Goal: Information Seeking & Learning: Learn about a topic

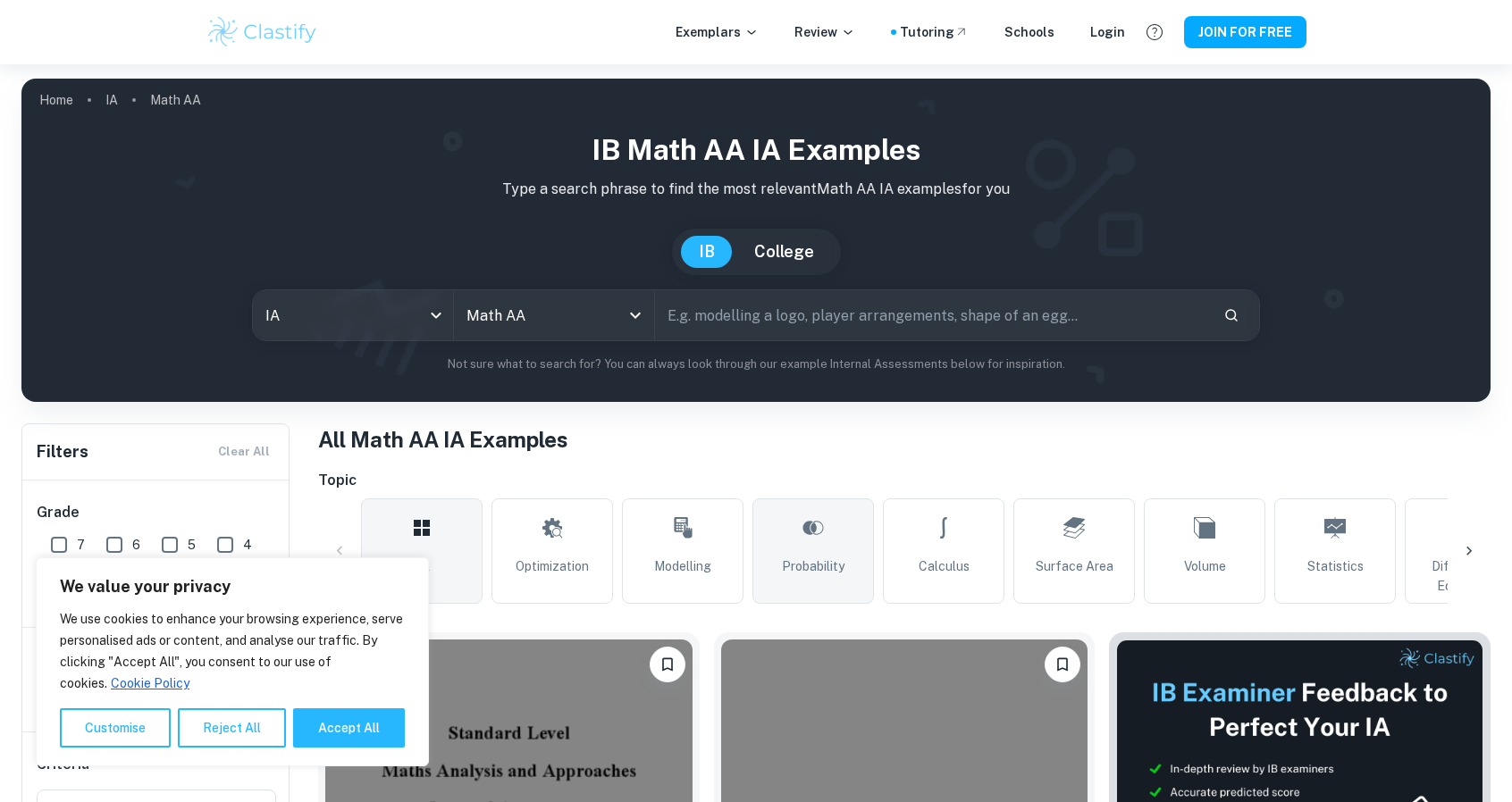
scroll to position [164, 0]
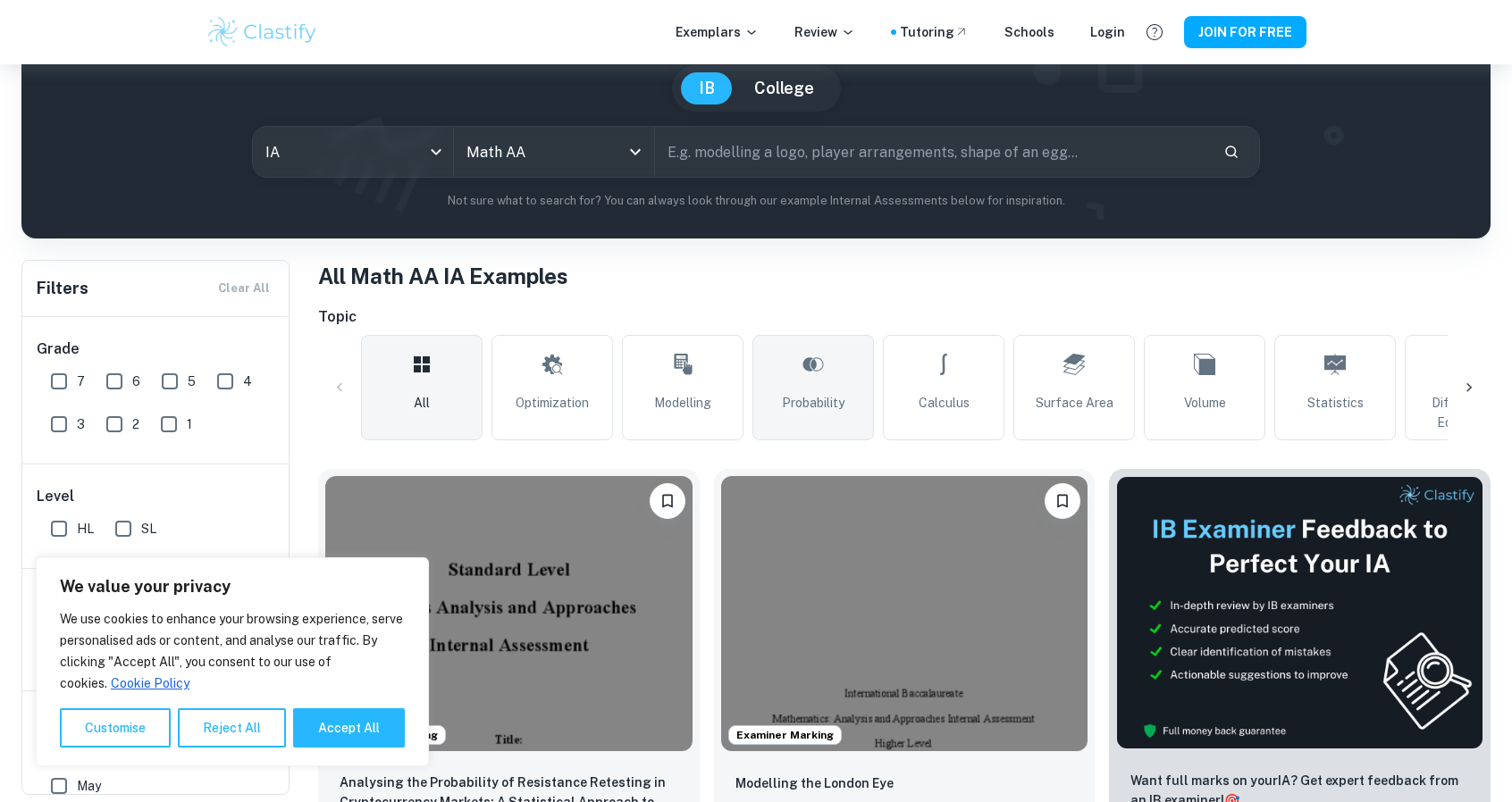
click at [788, 358] on link "Probability" at bounding box center [813, 388] width 122 height 105
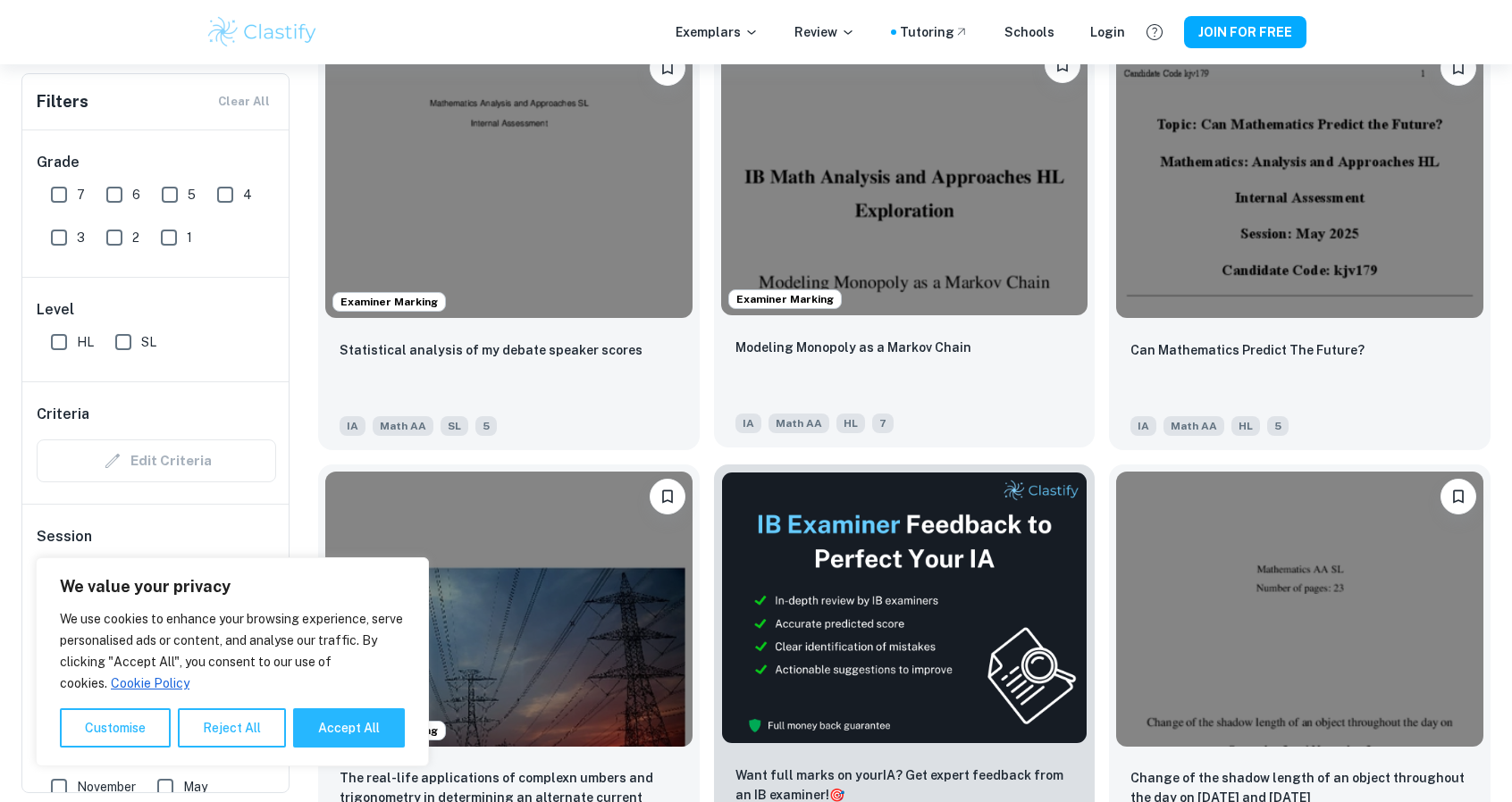
scroll to position [4885, 0]
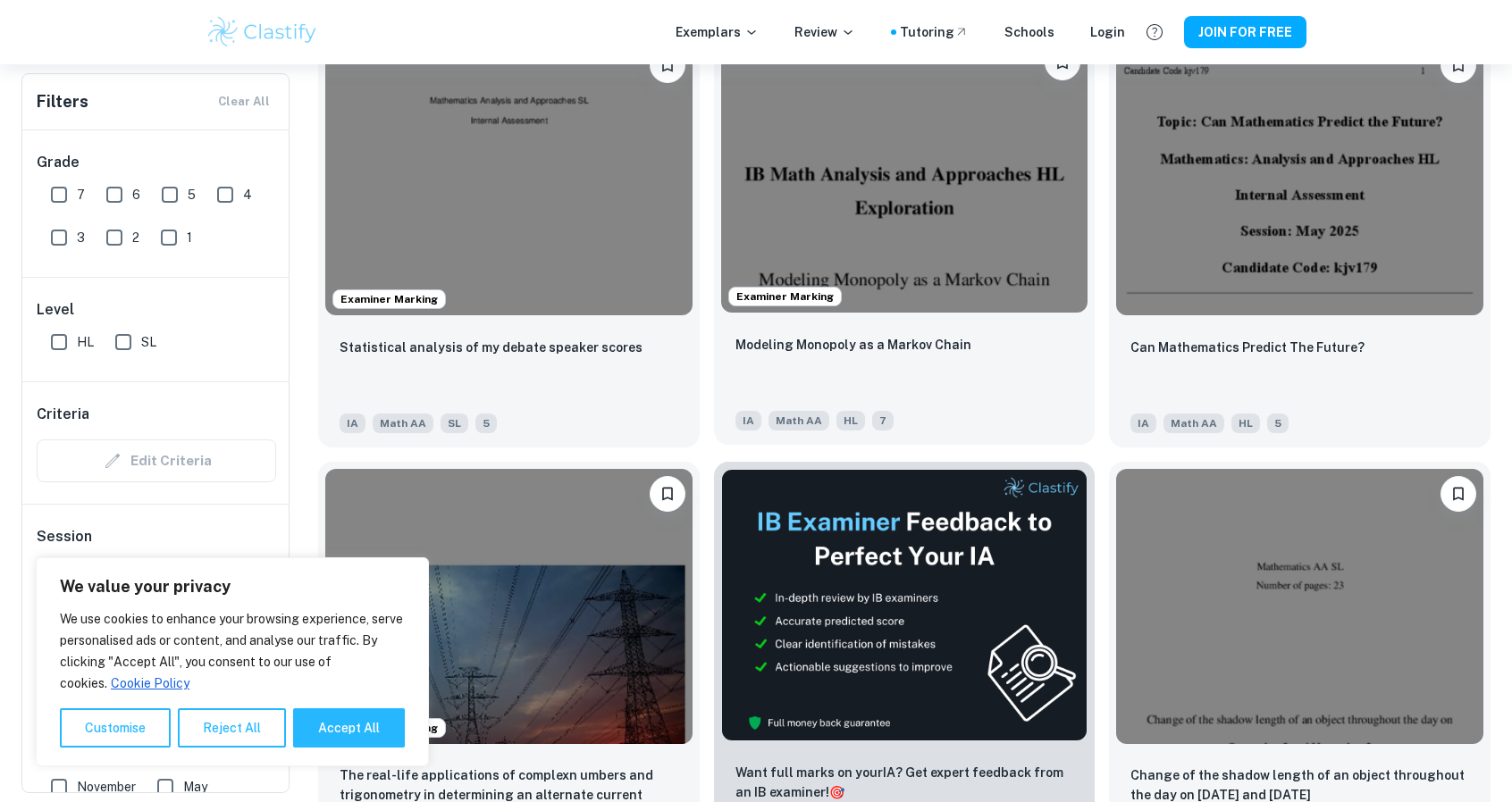
click at [965, 202] on img at bounding box center [904, 174] width 367 height 275
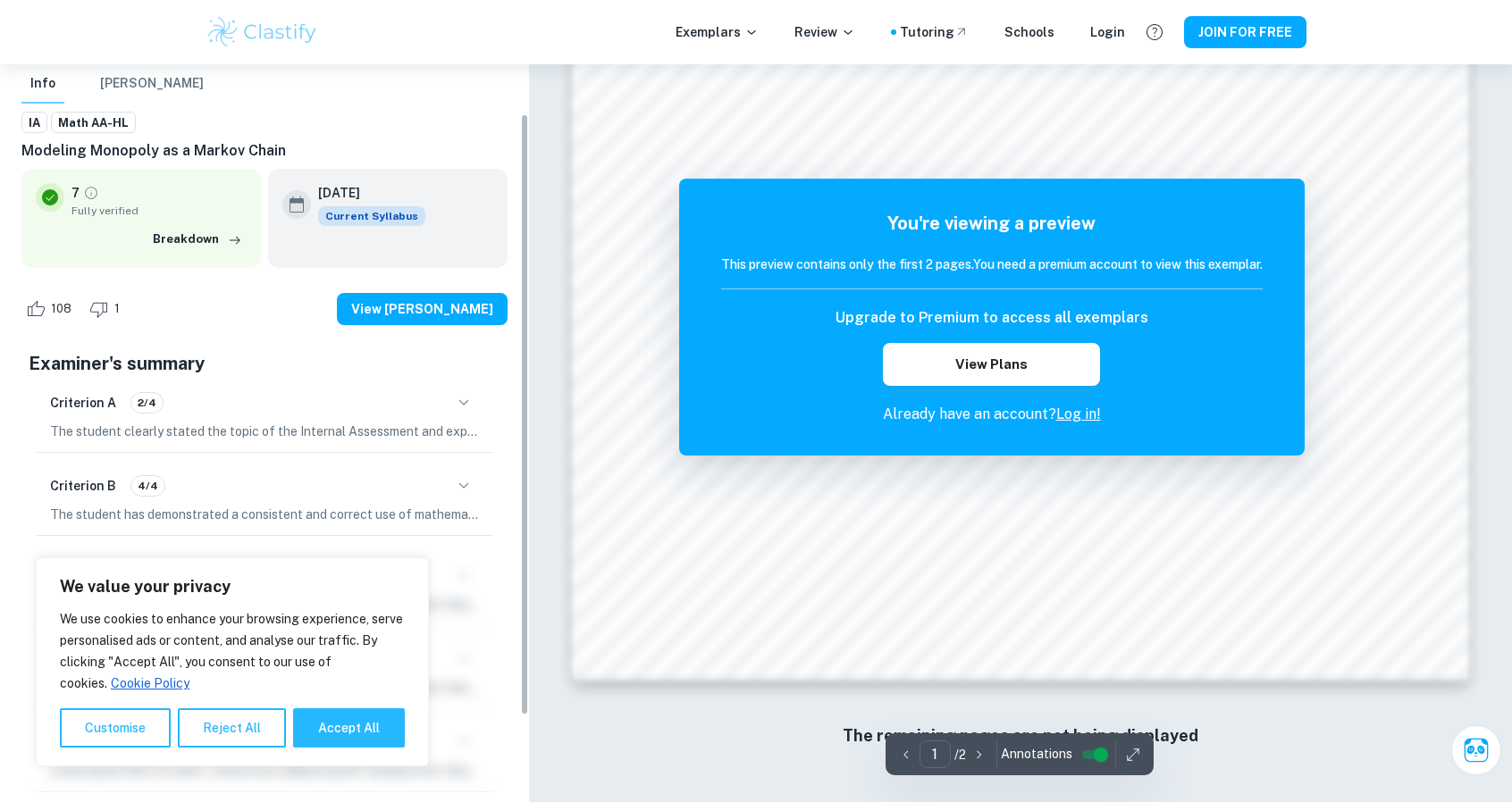
scroll to position [122, 0]
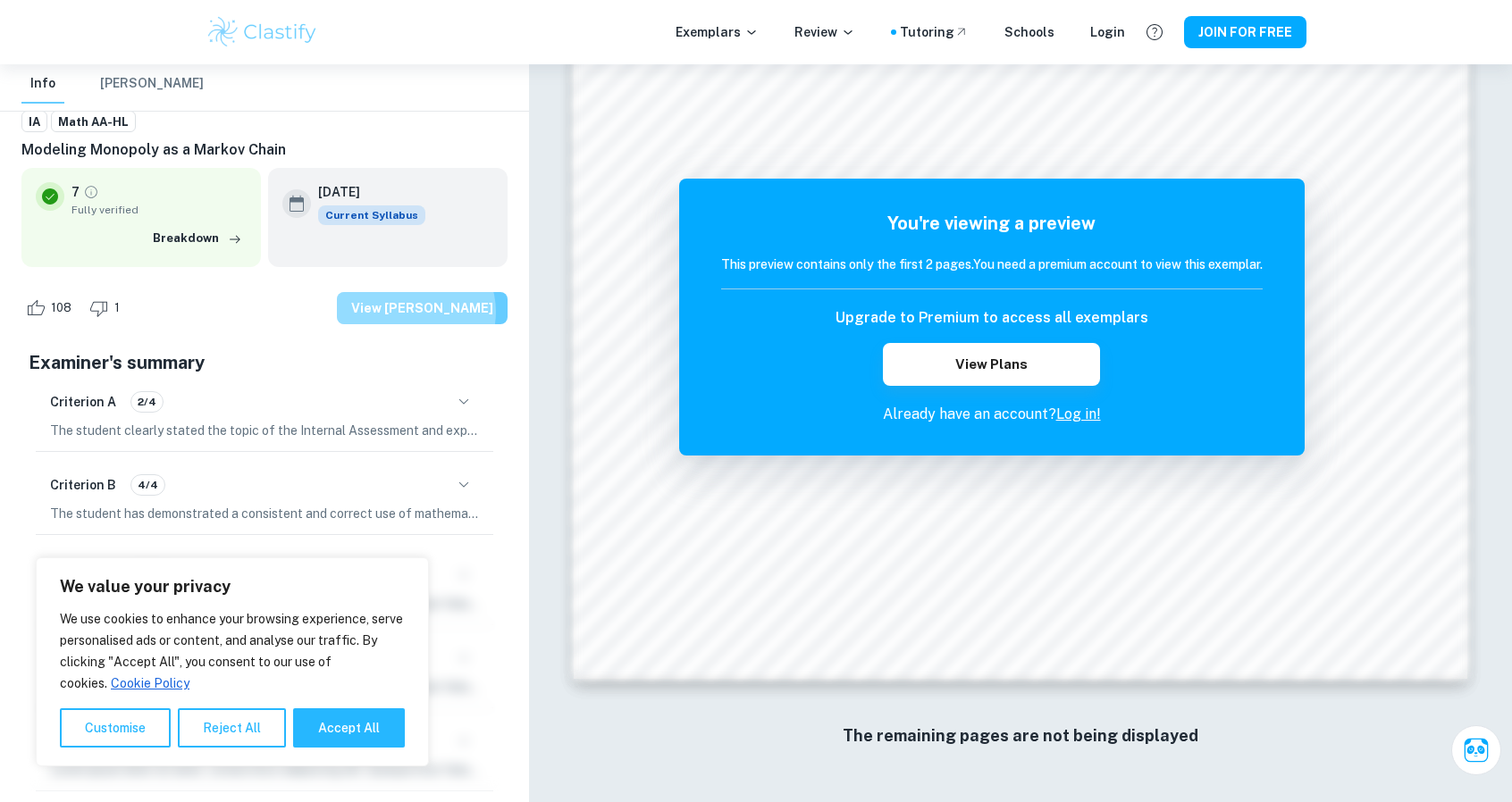
click at [443, 312] on button "View [PERSON_NAME]" at bounding box center [422, 308] width 170 height 33
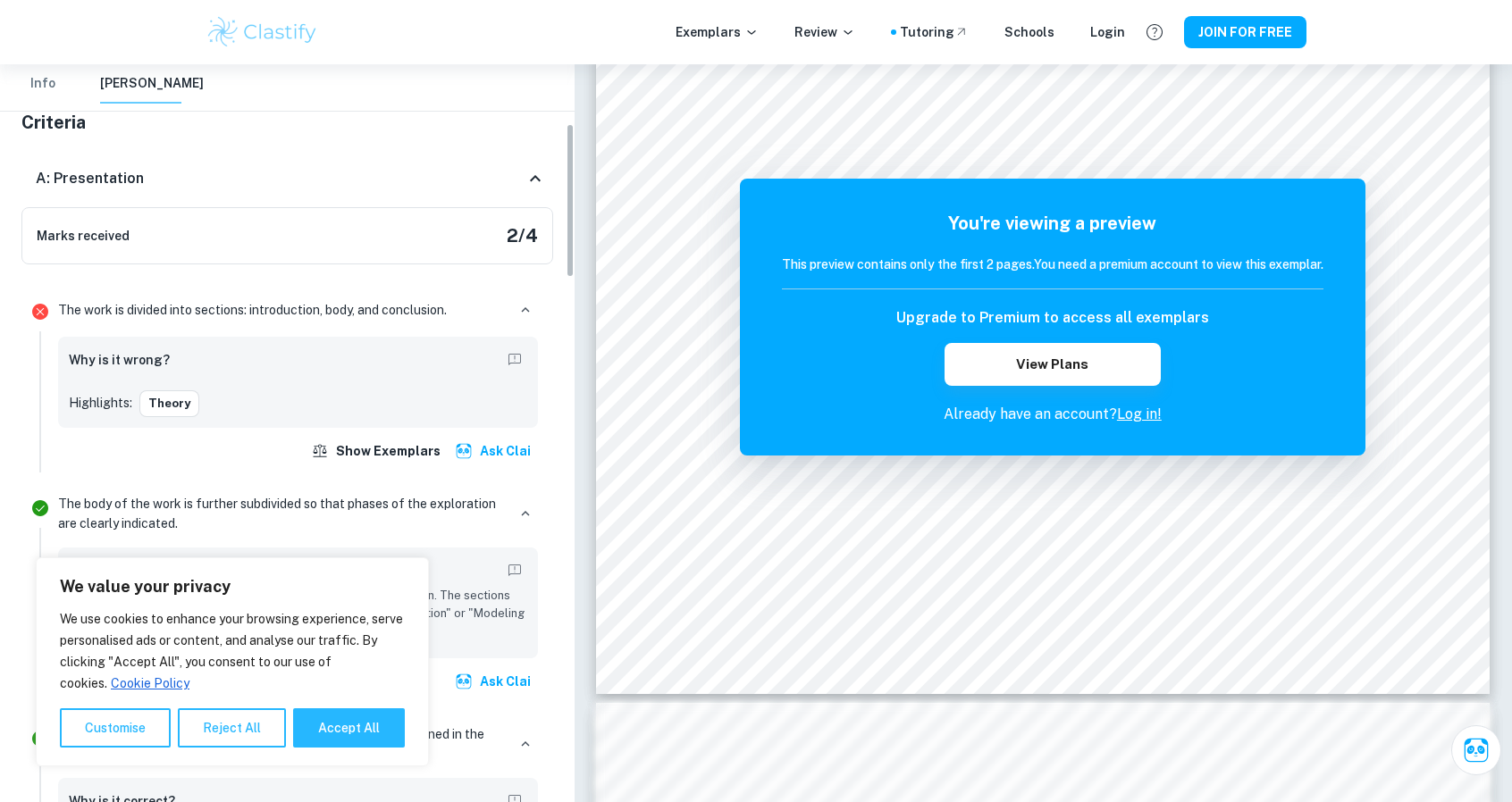
scroll to position [284, 0]
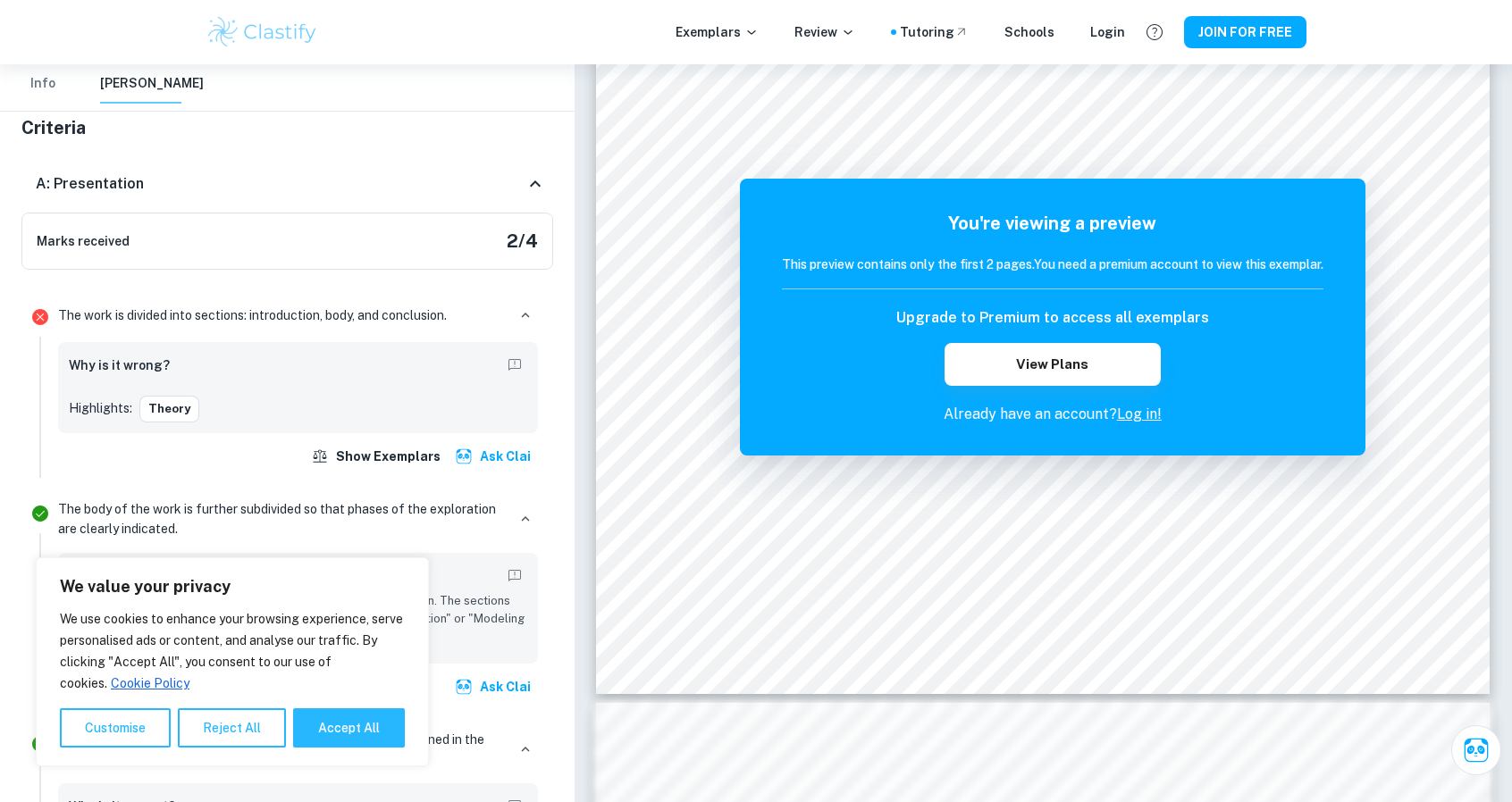
click at [417, 246] on div "Marks received 2 / 4" at bounding box center [286, 241] width 531 height 57
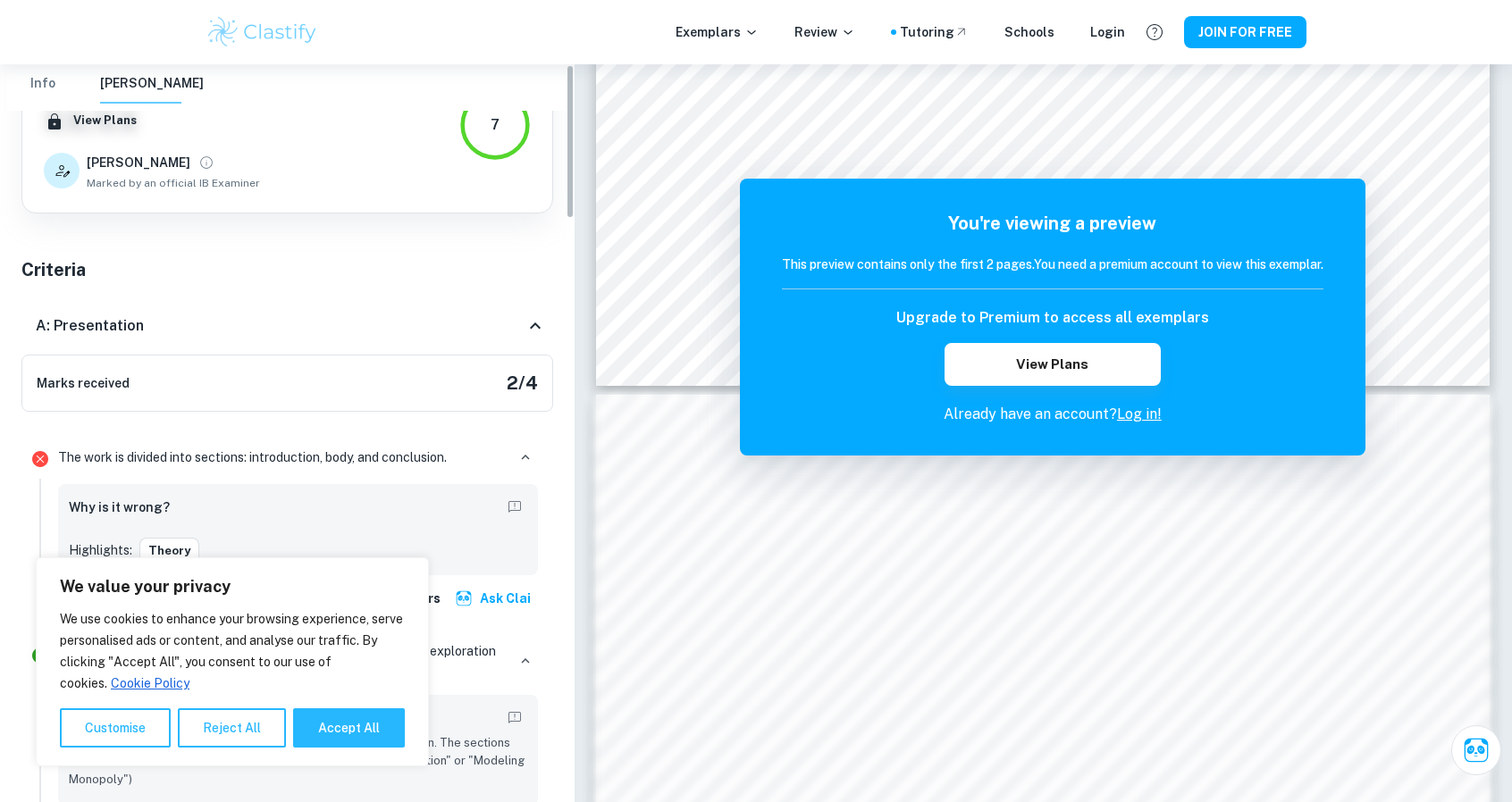
scroll to position [0, 0]
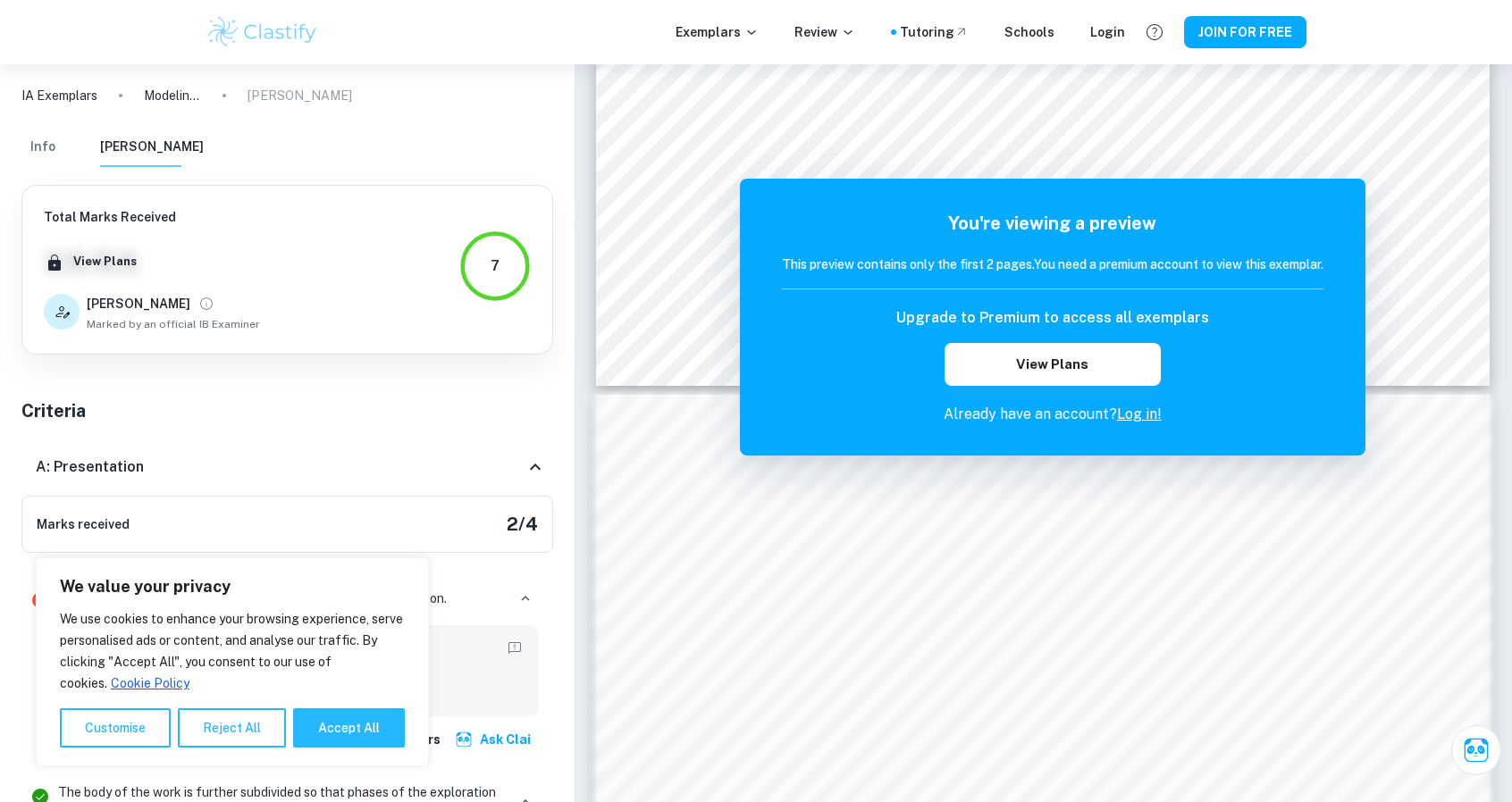
click at [540, 460] on icon at bounding box center [535, 467] width 21 height 21
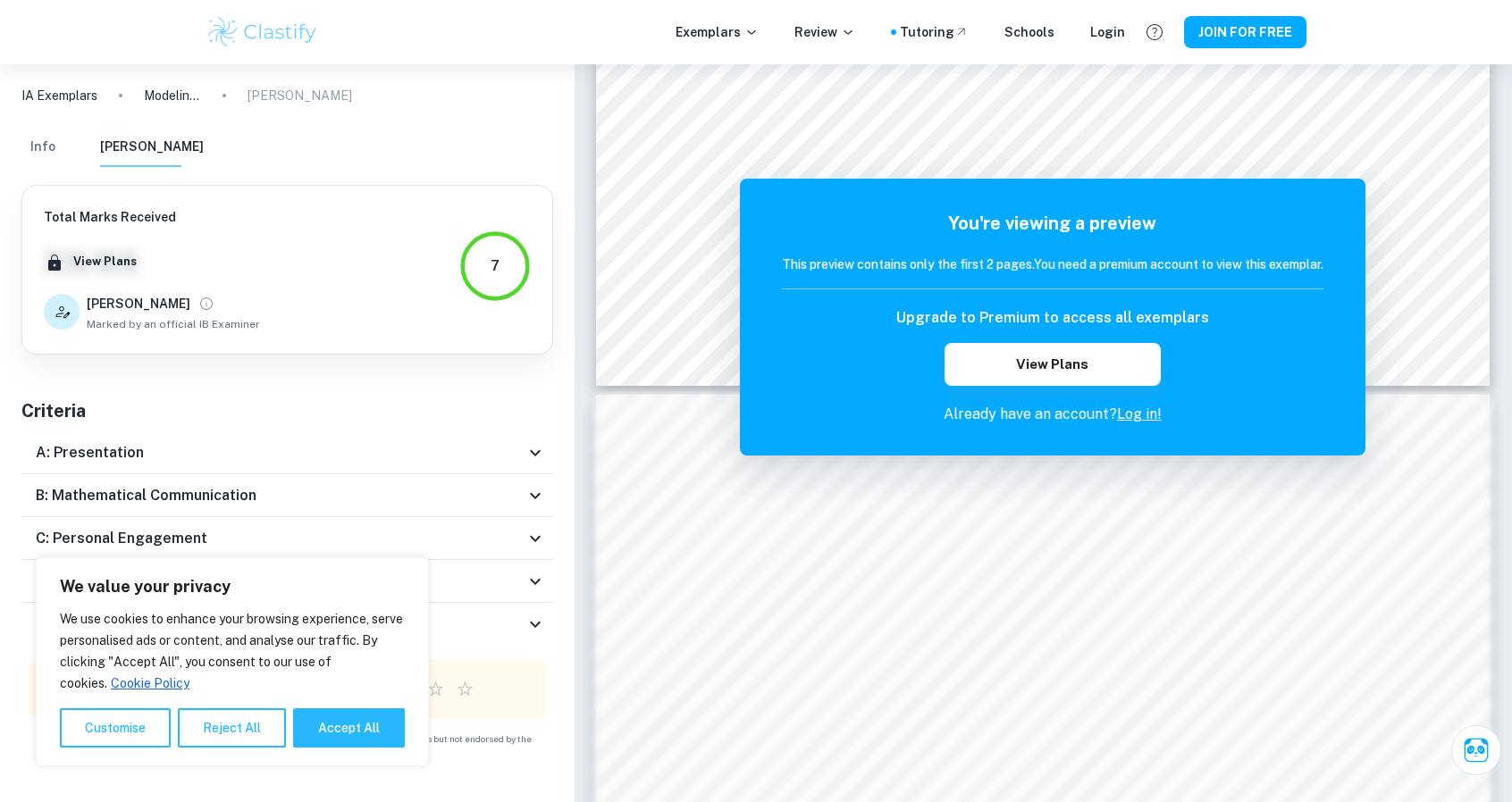
click at [527, 485] on icon at bounding box center [535, 496] width 21 height 21
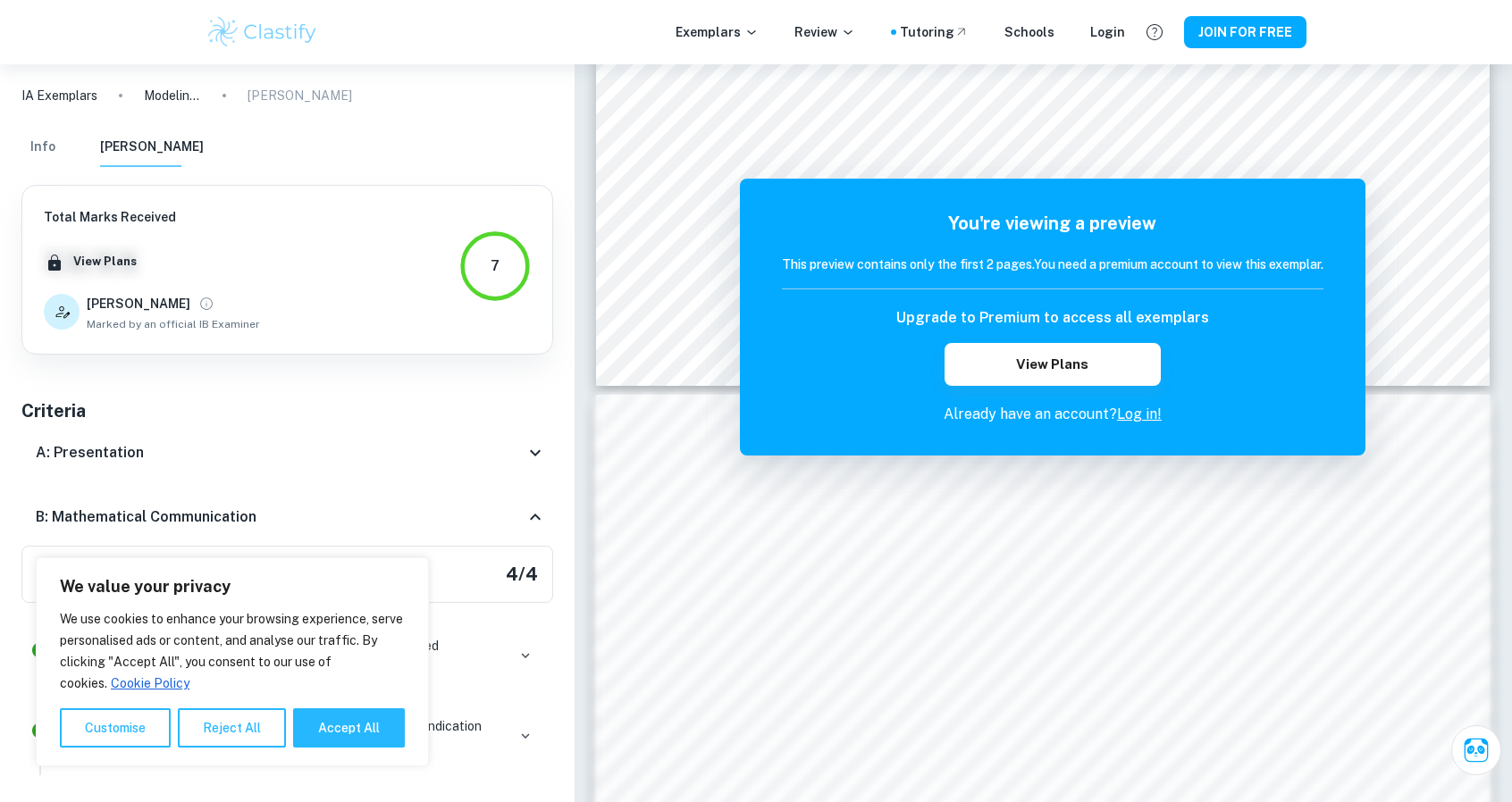
click at [527, 506] on icon at bounding box center [535, 517] width 21 height 21
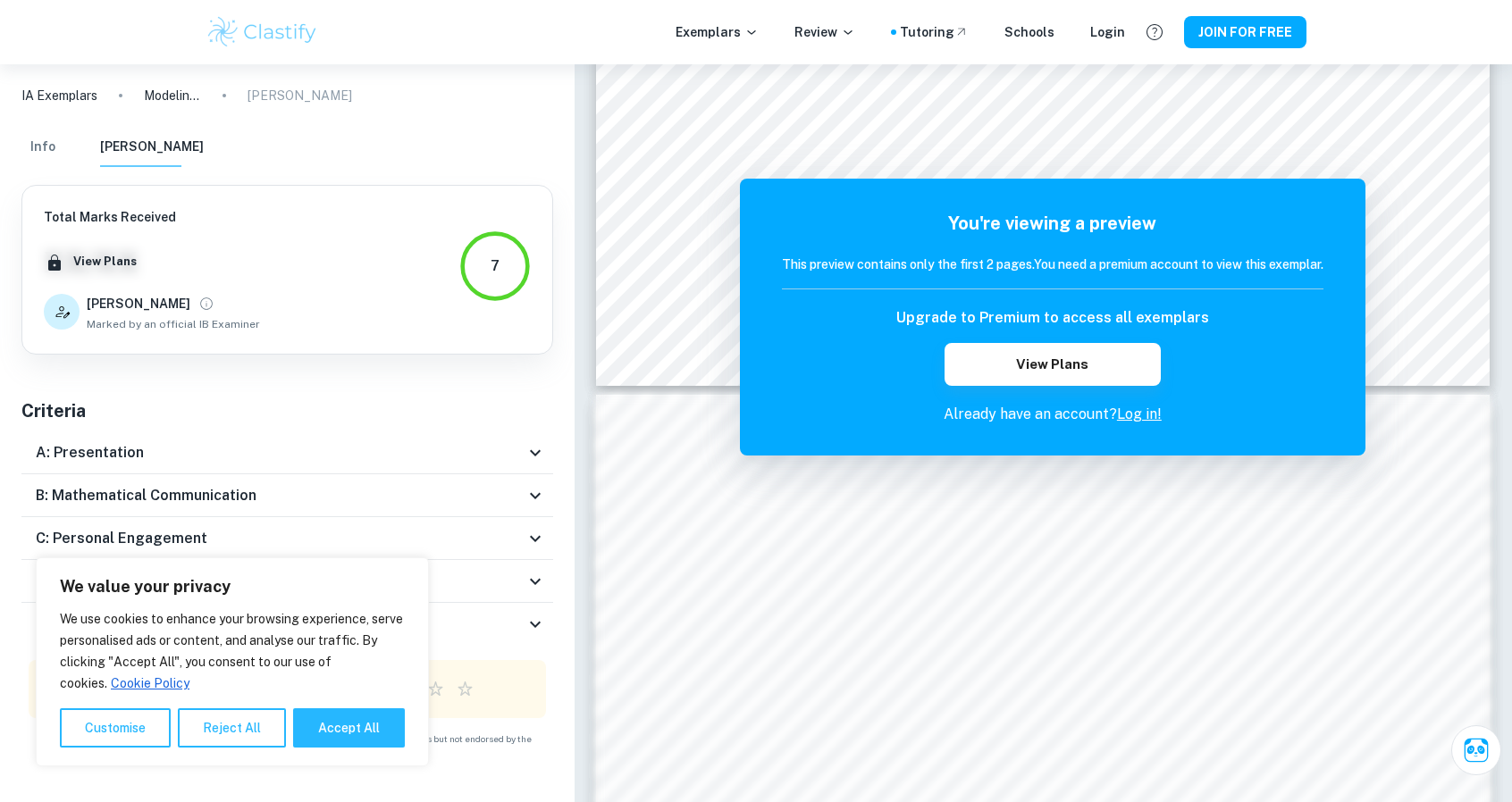
click at [532, 525] on div "C: Personal Engagement" at bounding box center [286, 538] width 531 height 43
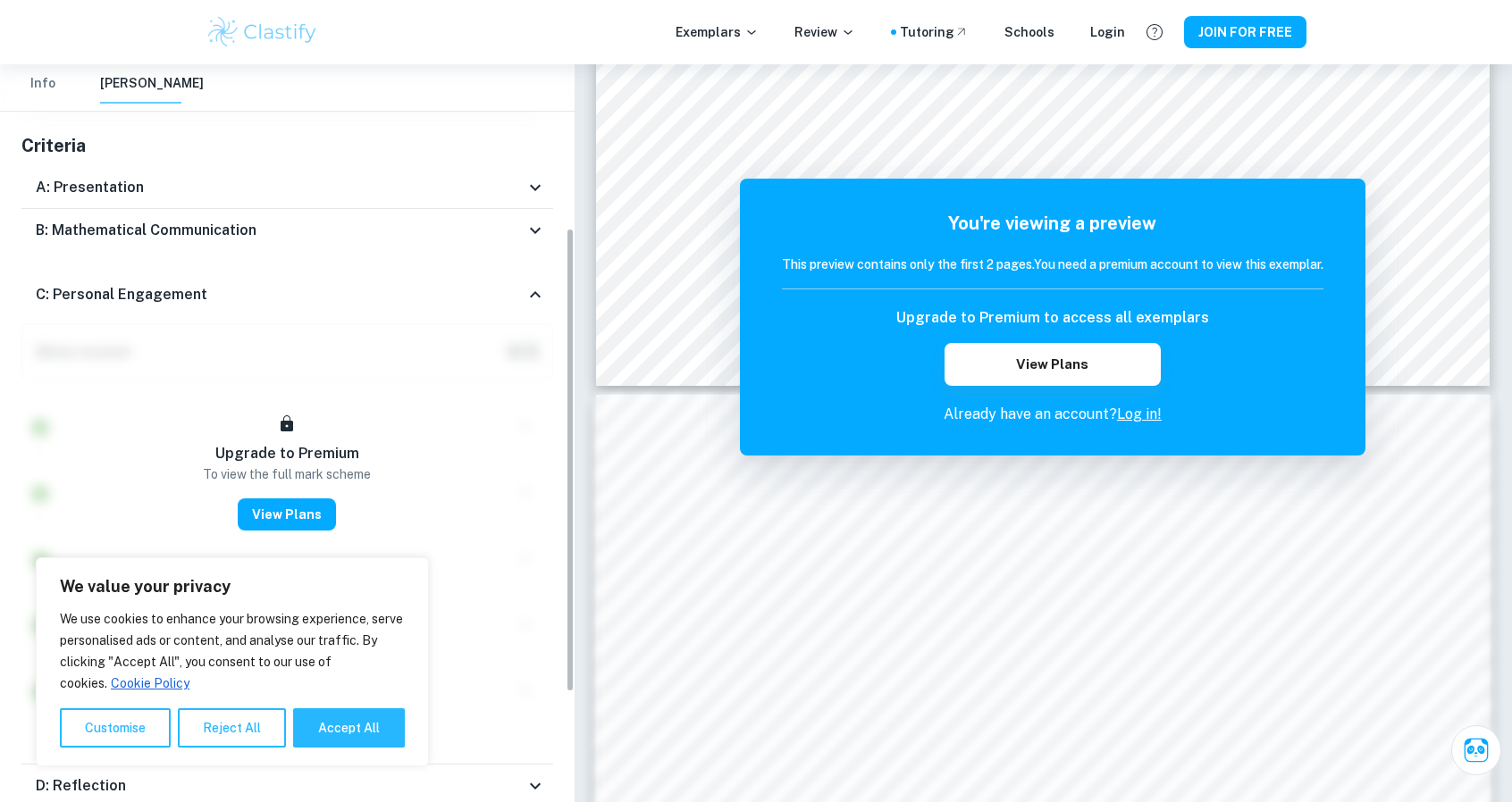
scroll to position [268, 0]
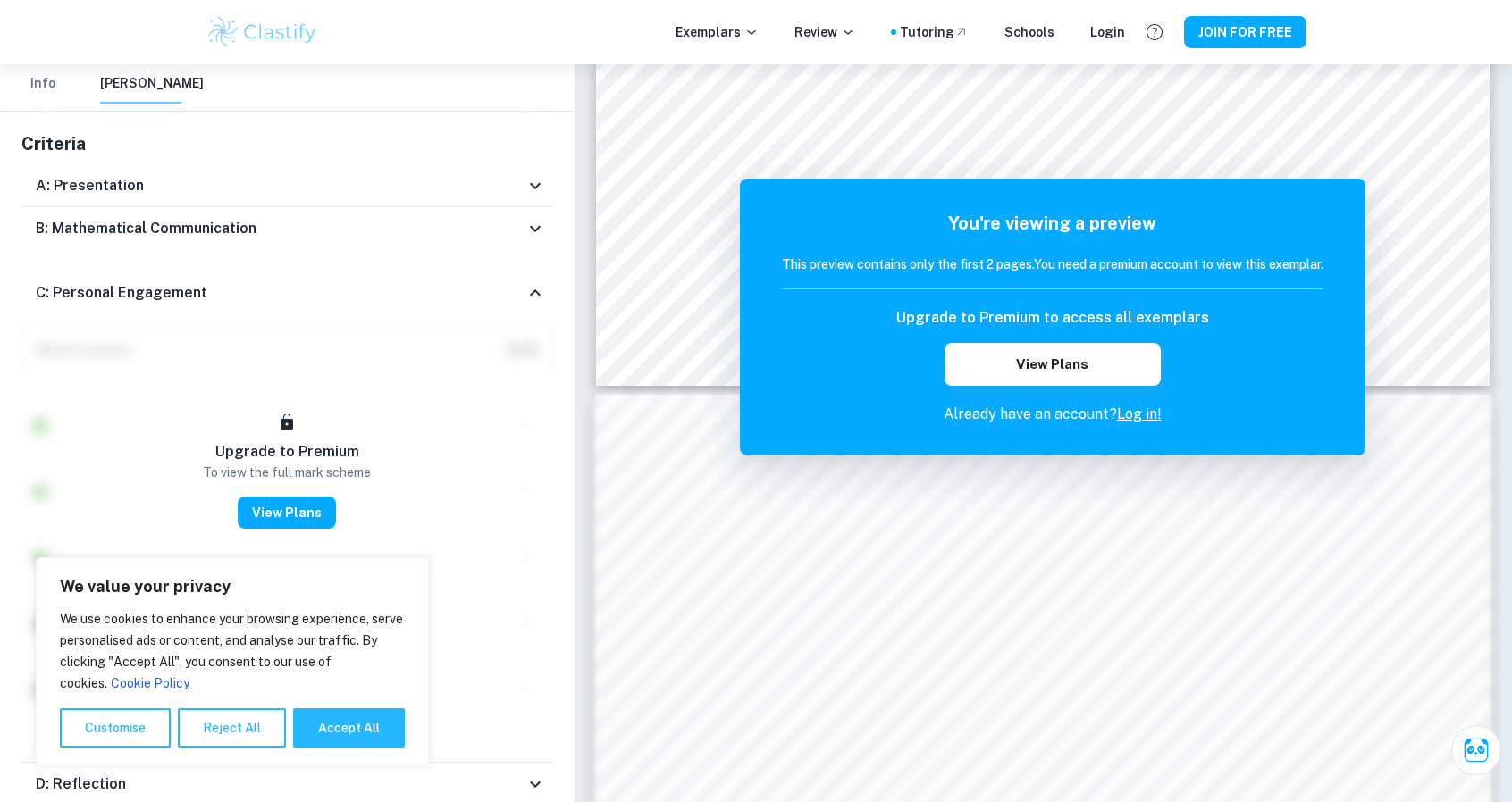
click at [530, 292] on icon at bounding box center [534, 292] width 11 height 7
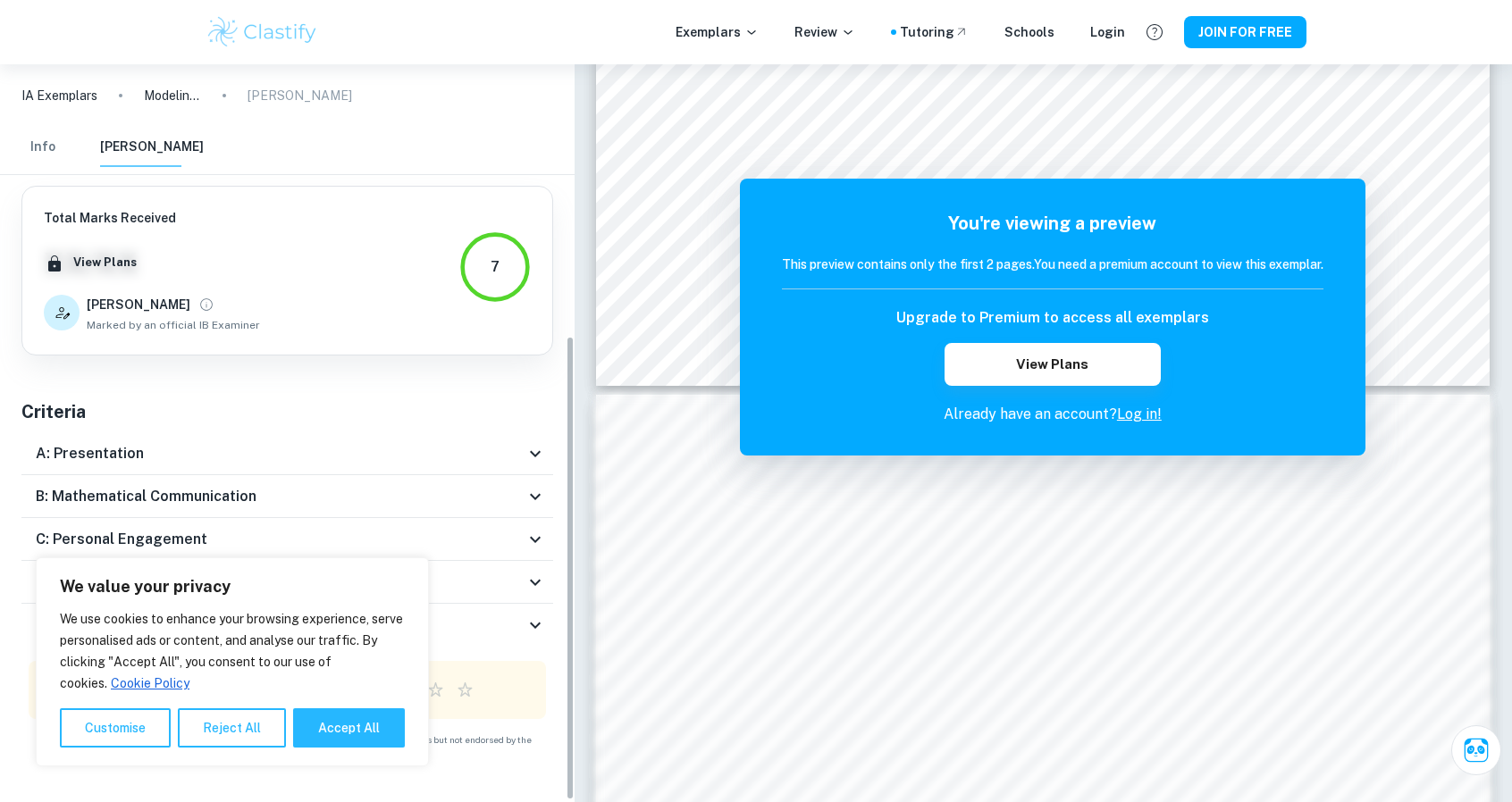
scroll to position [0, 0]
click at [537, 575] on icon at bounding box center [535, 581] width 21 height 21
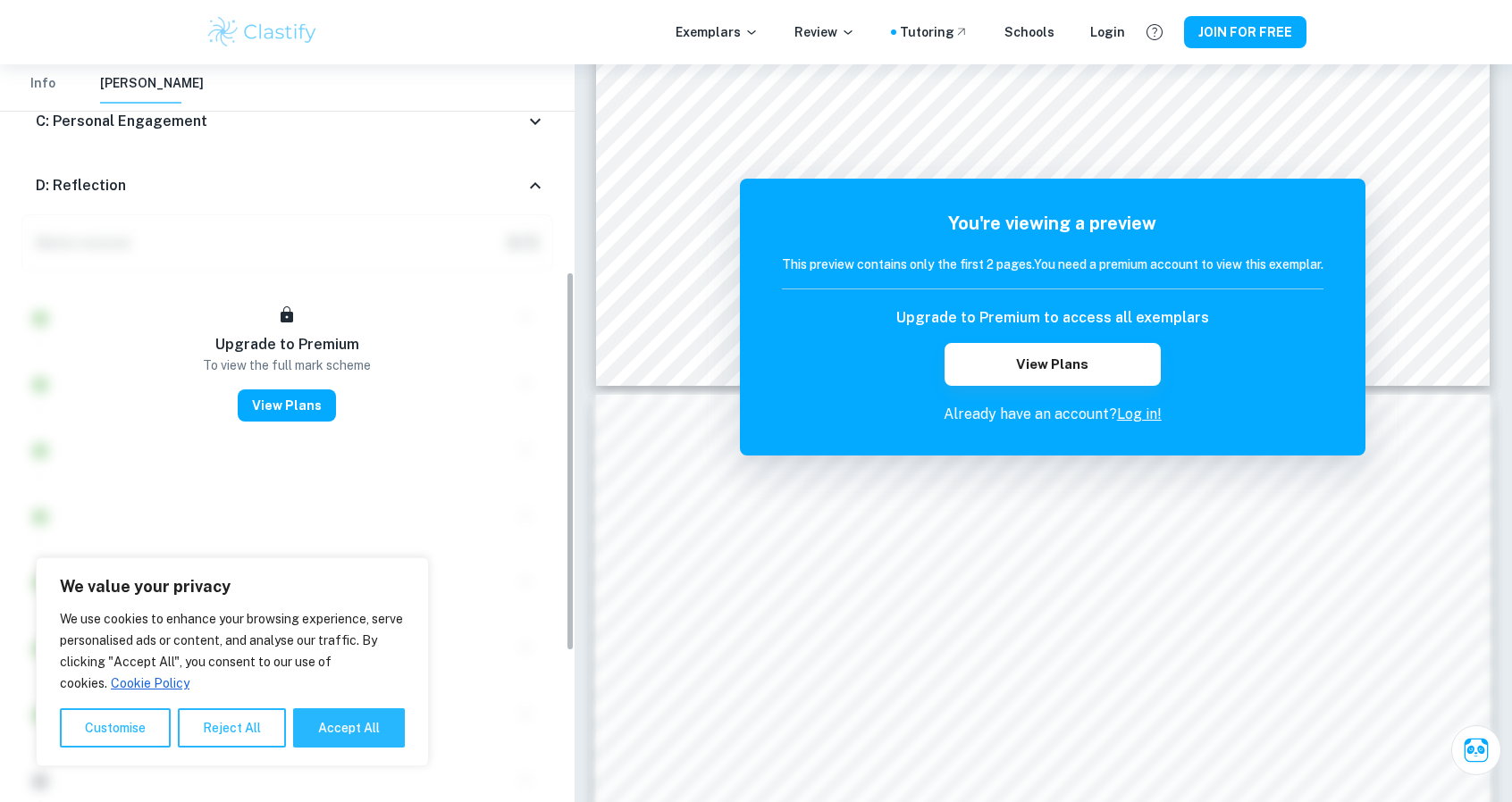
scroll to position [423, 0]
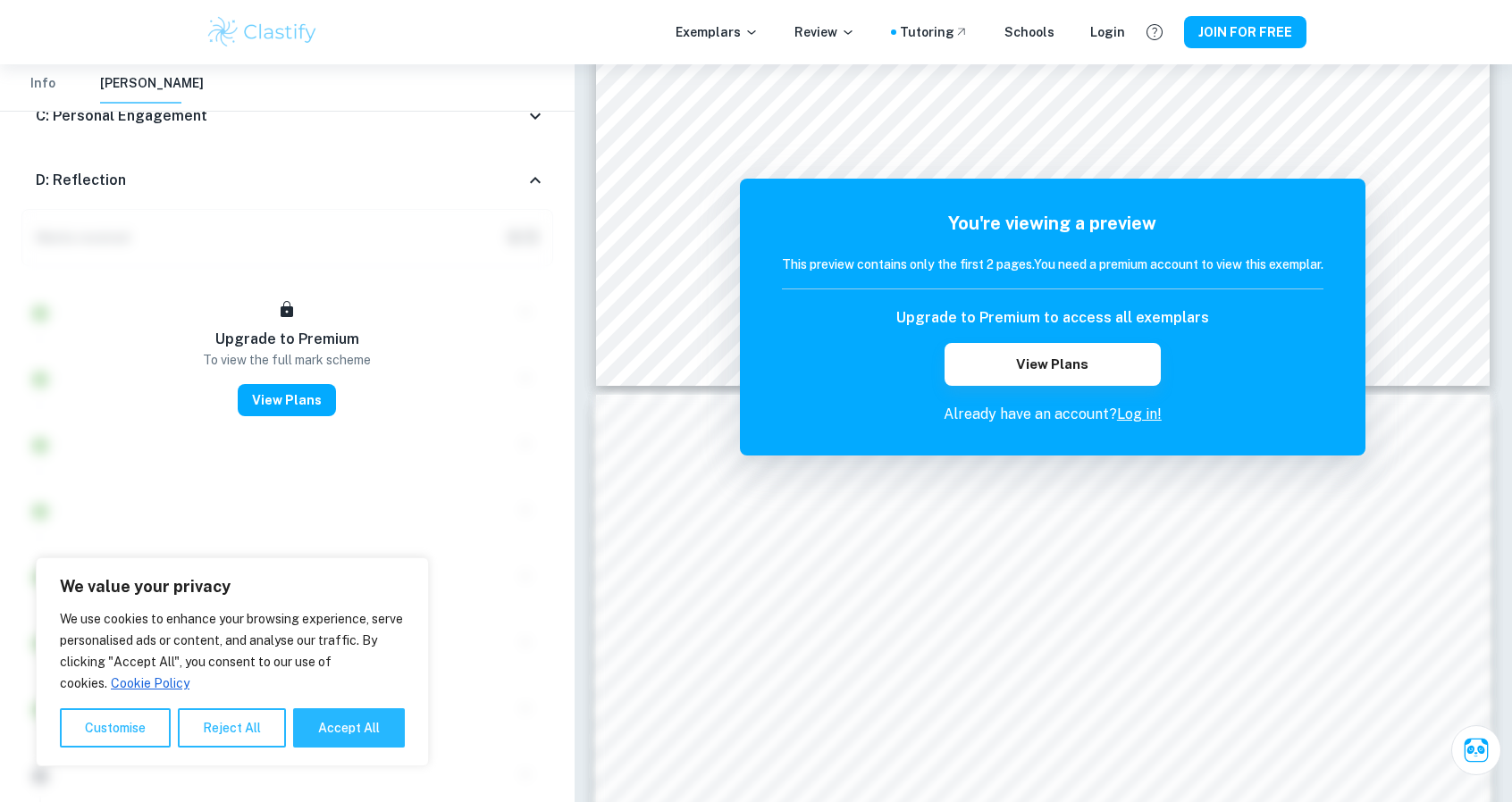
click at [534, 185] on icon at bounding box center [535, 180] width 21 height 21
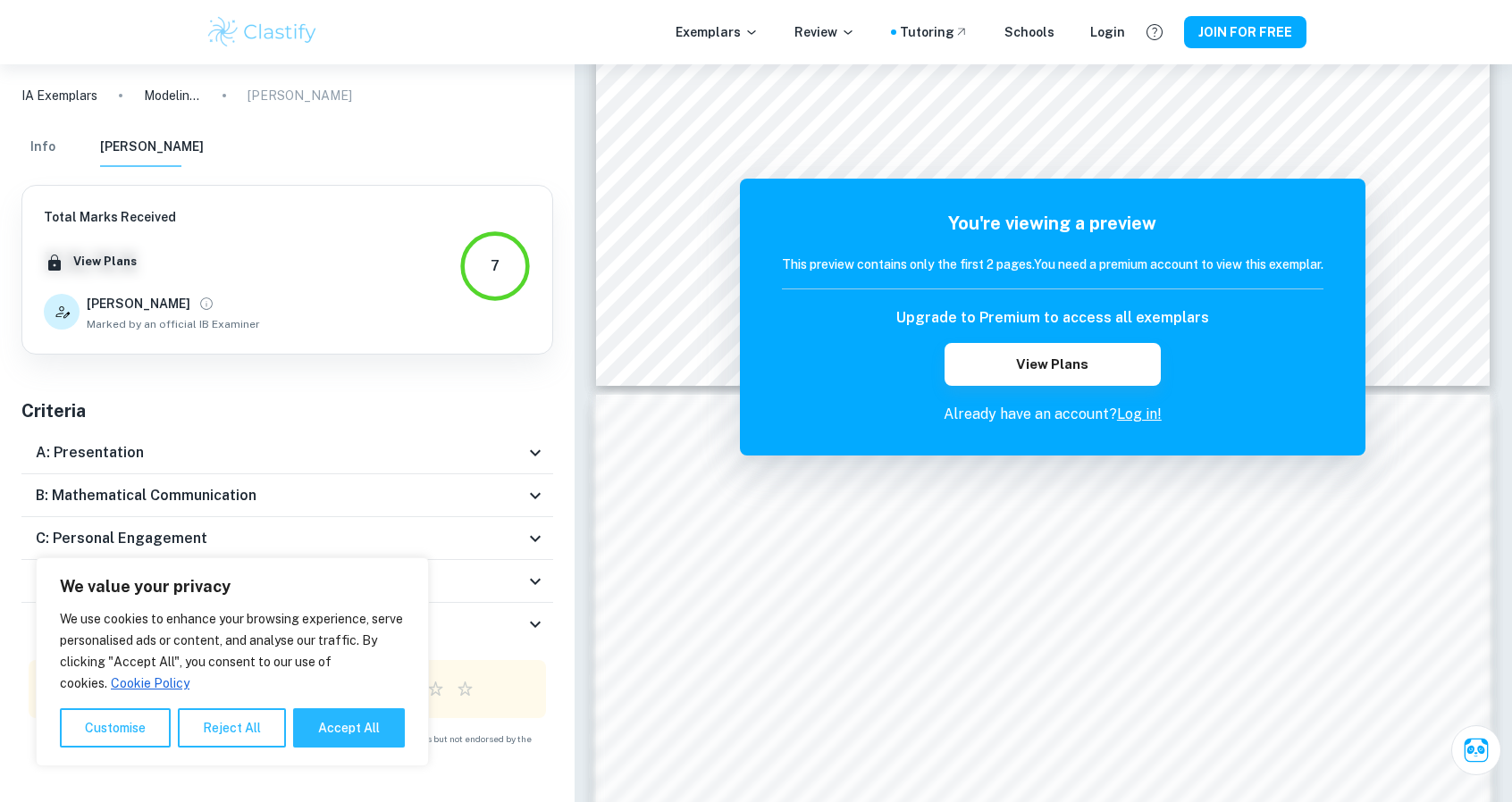
click at [537, 622] on icon at bounding box center [534, 623] width 11 height 7
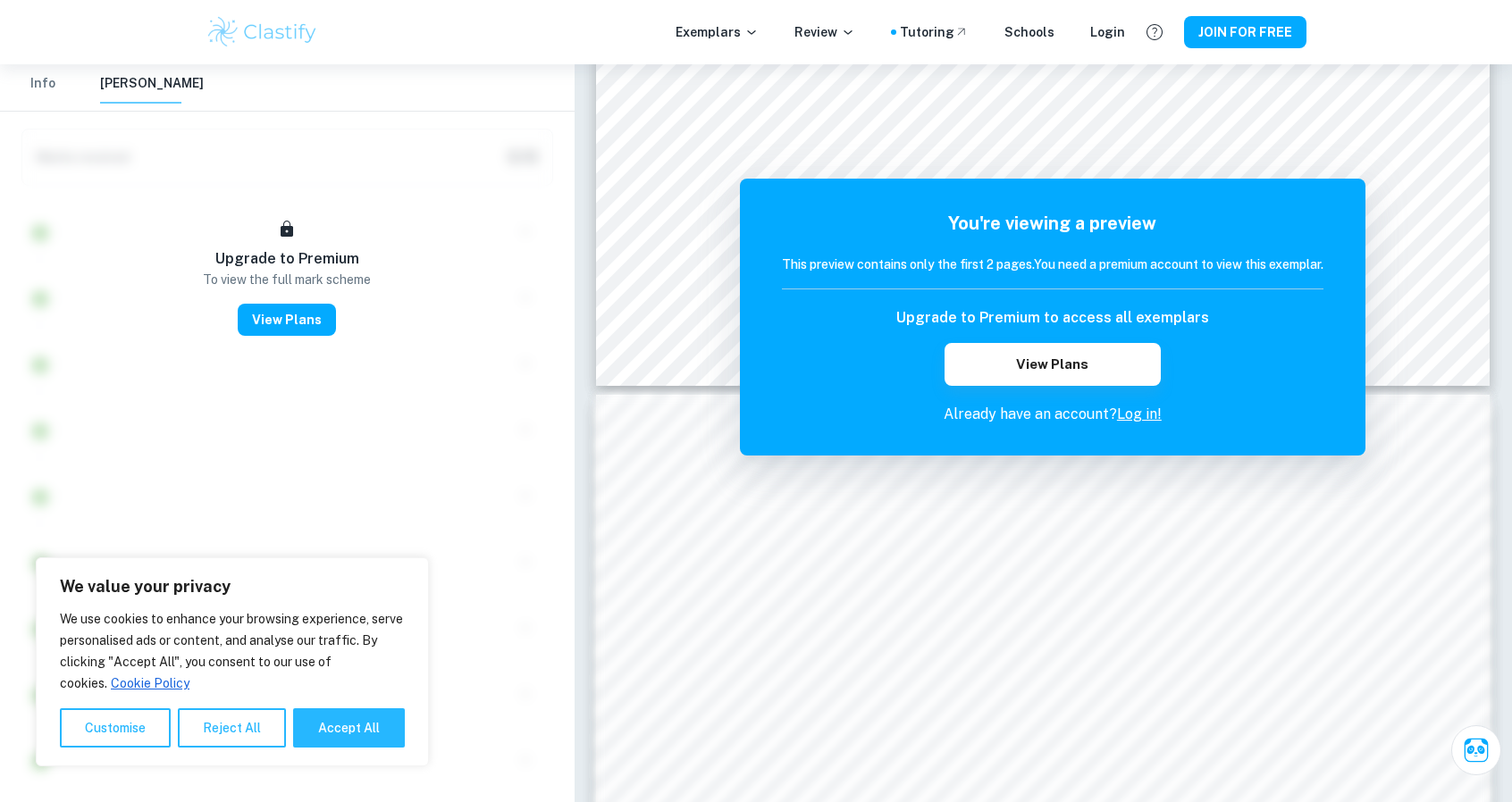
scroll to position [491, 0]
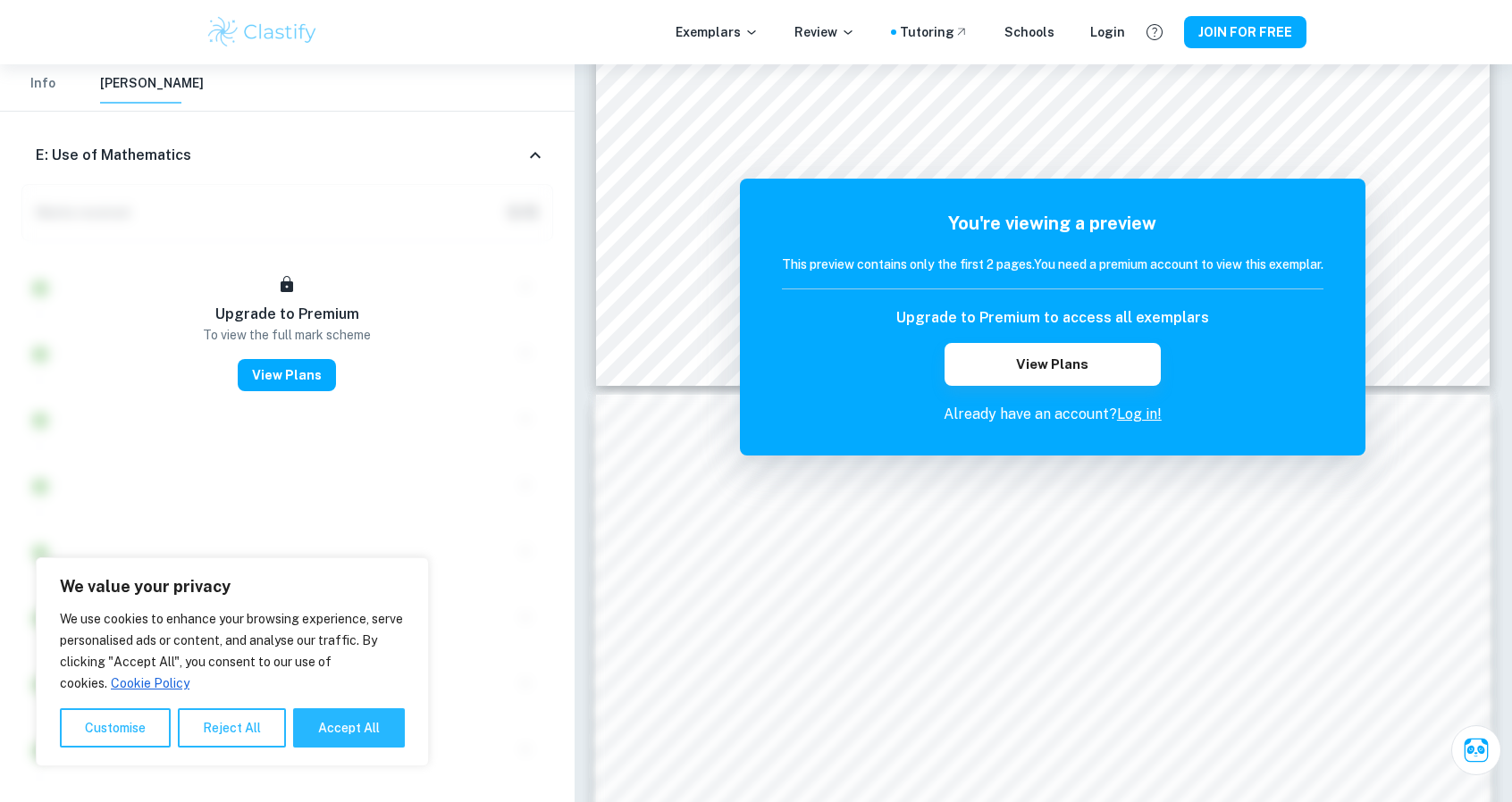
click at [529, 146] on icon at bounding box center [535, 155] width 21 height 21
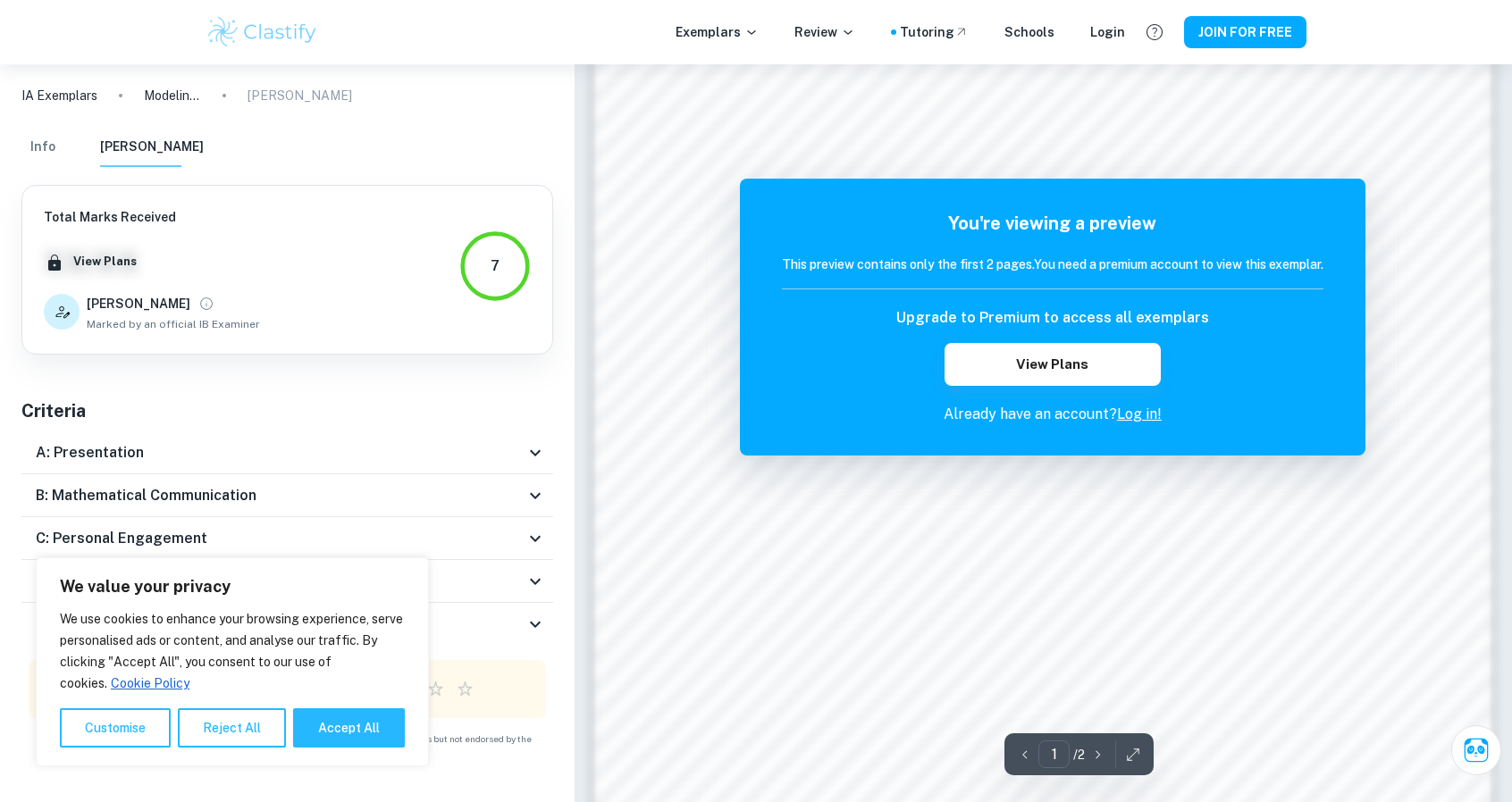
scroll to position [1570, 0]
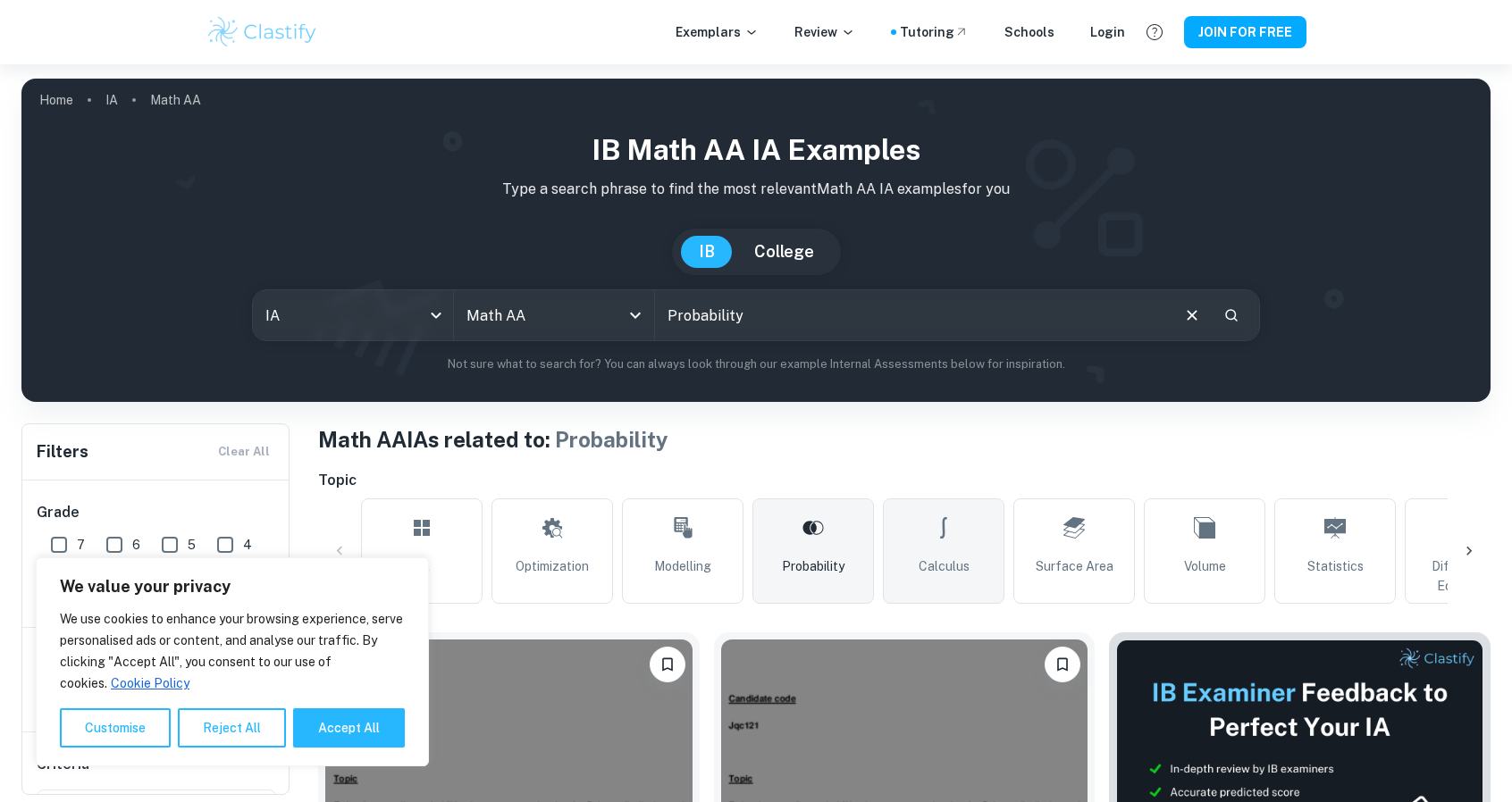
click at [963, 558] on span "Calculus" at bounding box center [943, 566] width 51 height 20
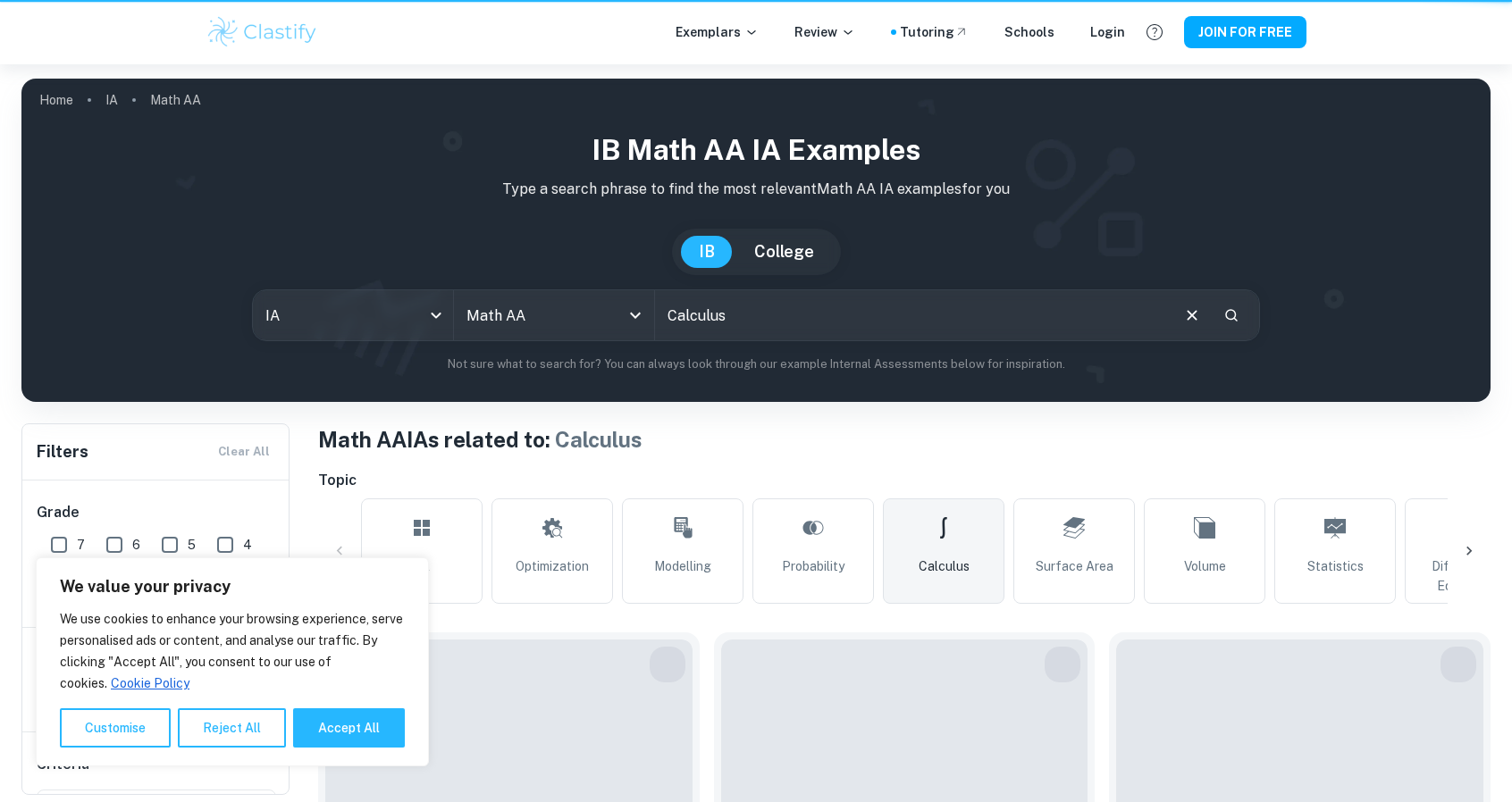
type input "Calculus"
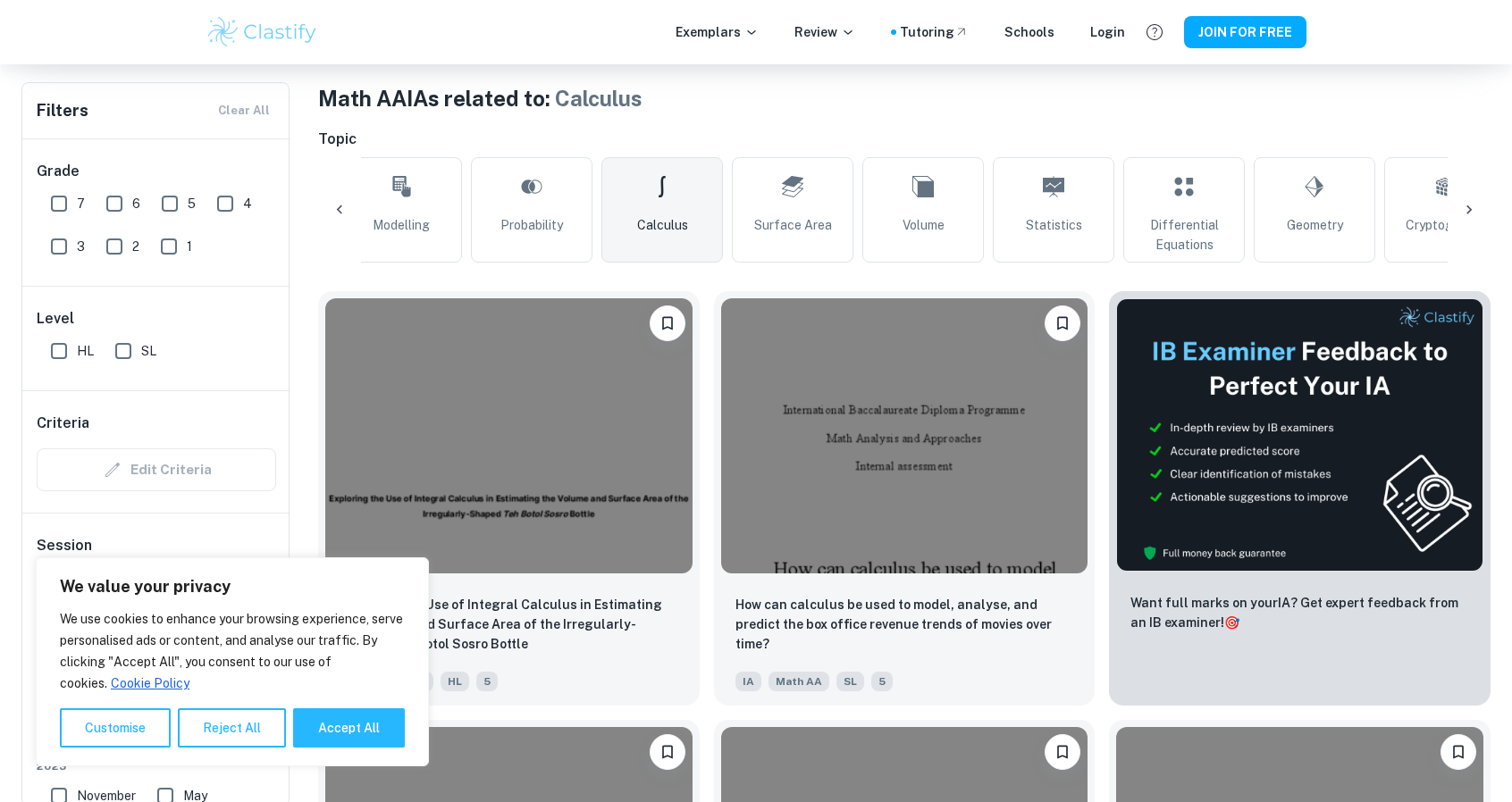
scroll to position [369, 0]
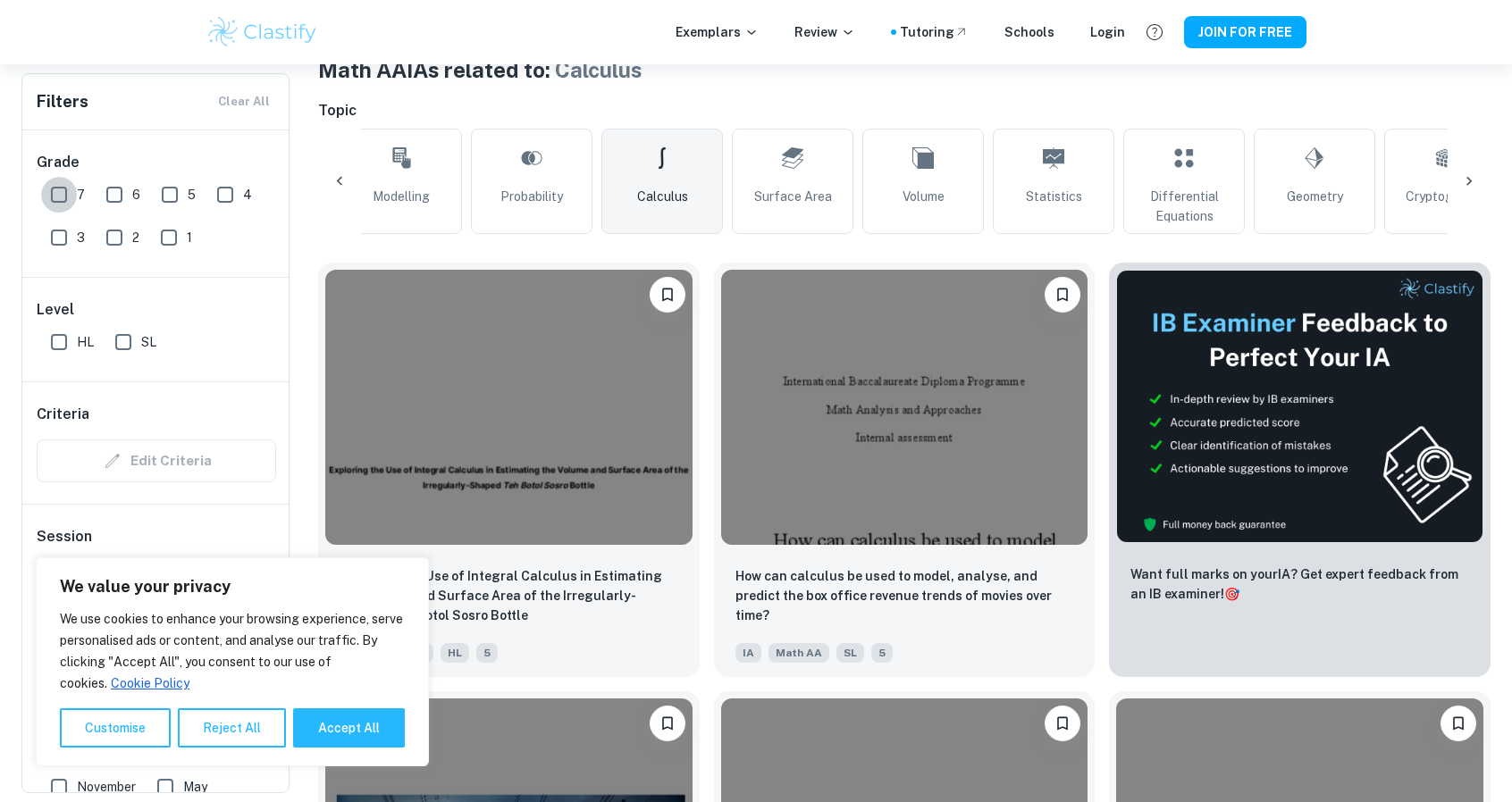
click at [62, 198] on input "7" at bounding box center [58, 194] width 35 height 35
checkbox input "true"
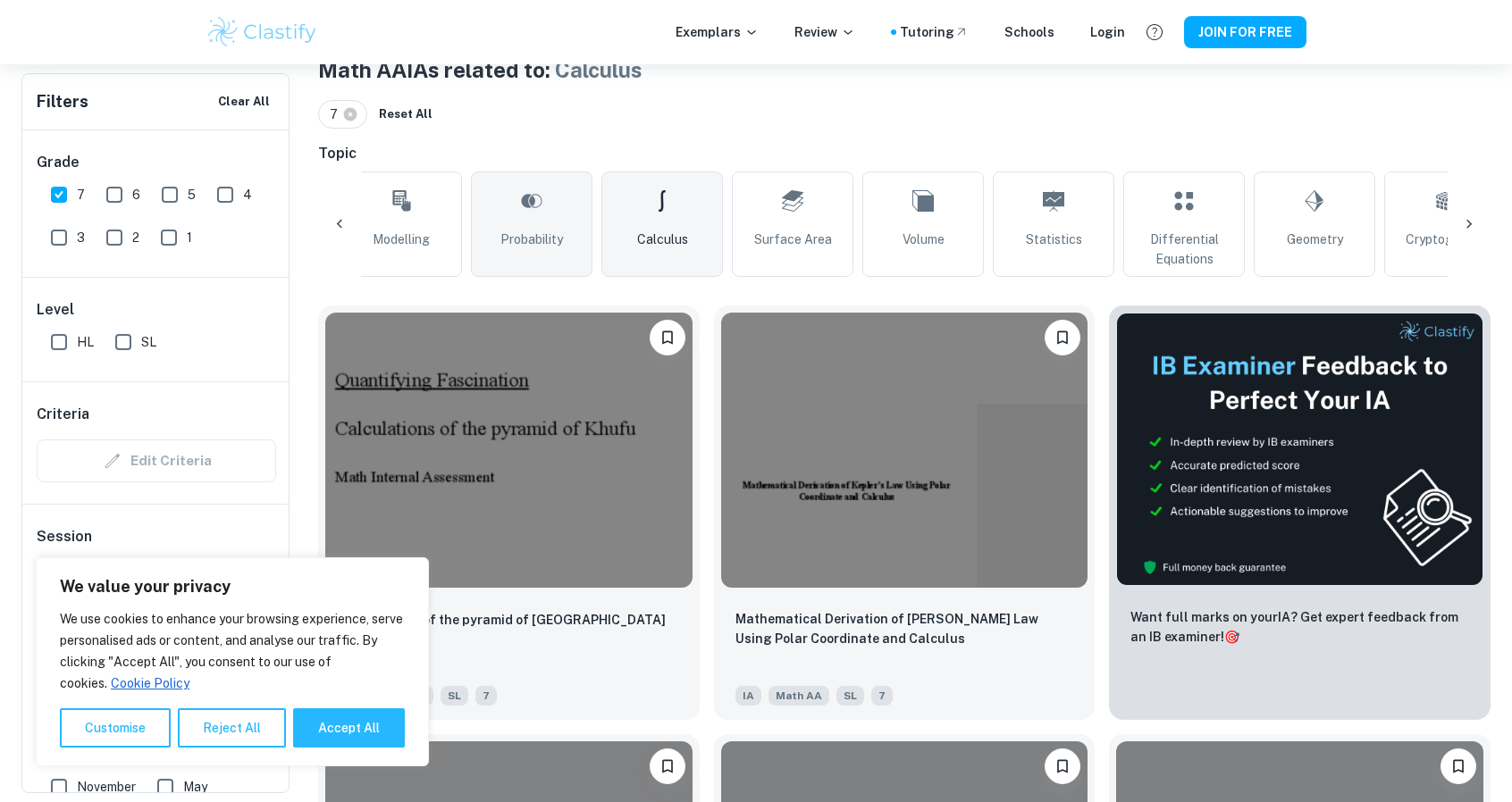
click at [580, 230] on link "Probability" at bounding box center [531, 224] width 122 height 105
type input "Probability"
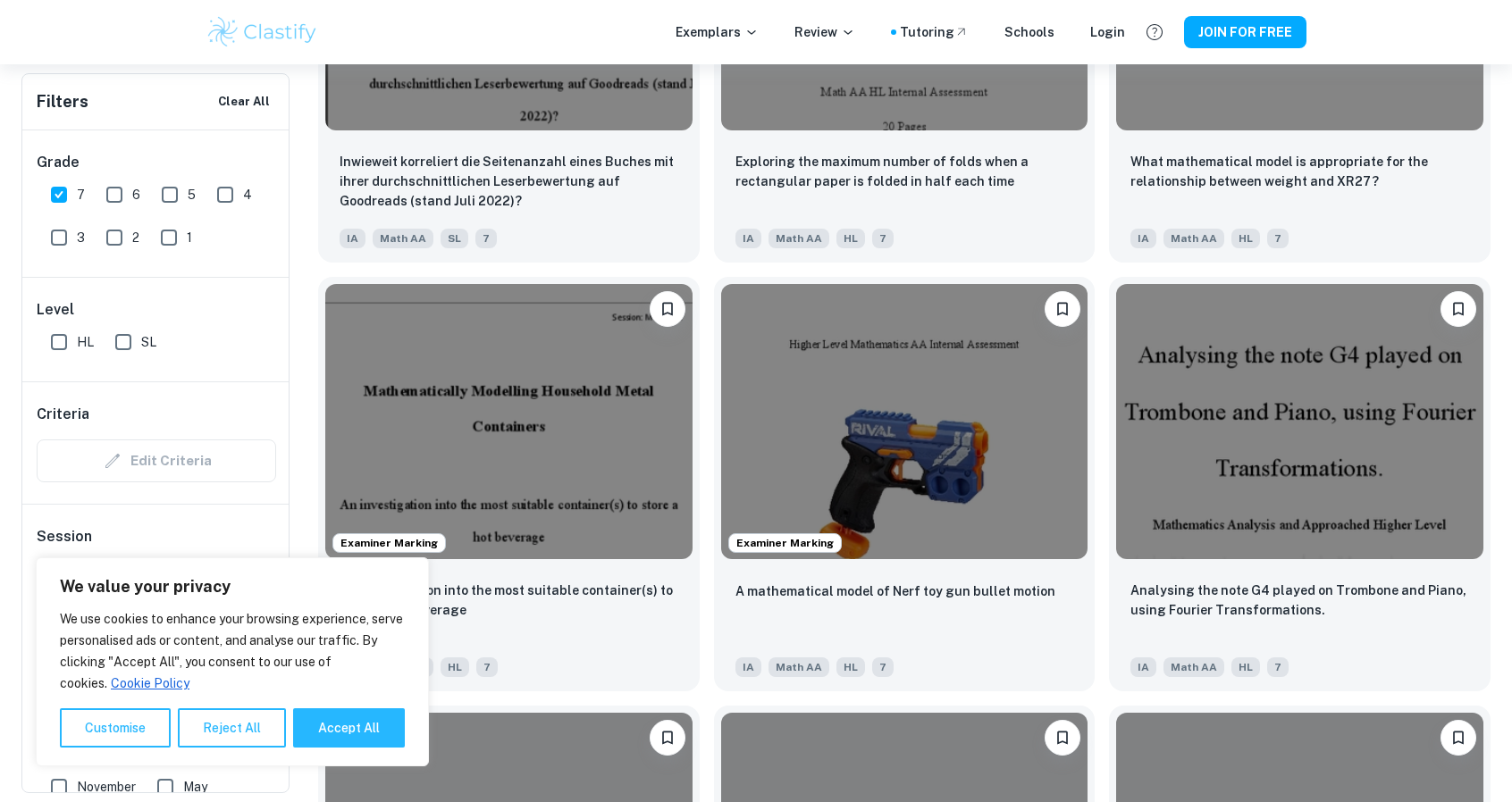
scroll to position [2113, 0]
click at [949, 609] on div "A mathematical model of Nerf toy gun bullet motion" at bounding box center [894, 626] width 272 height 51
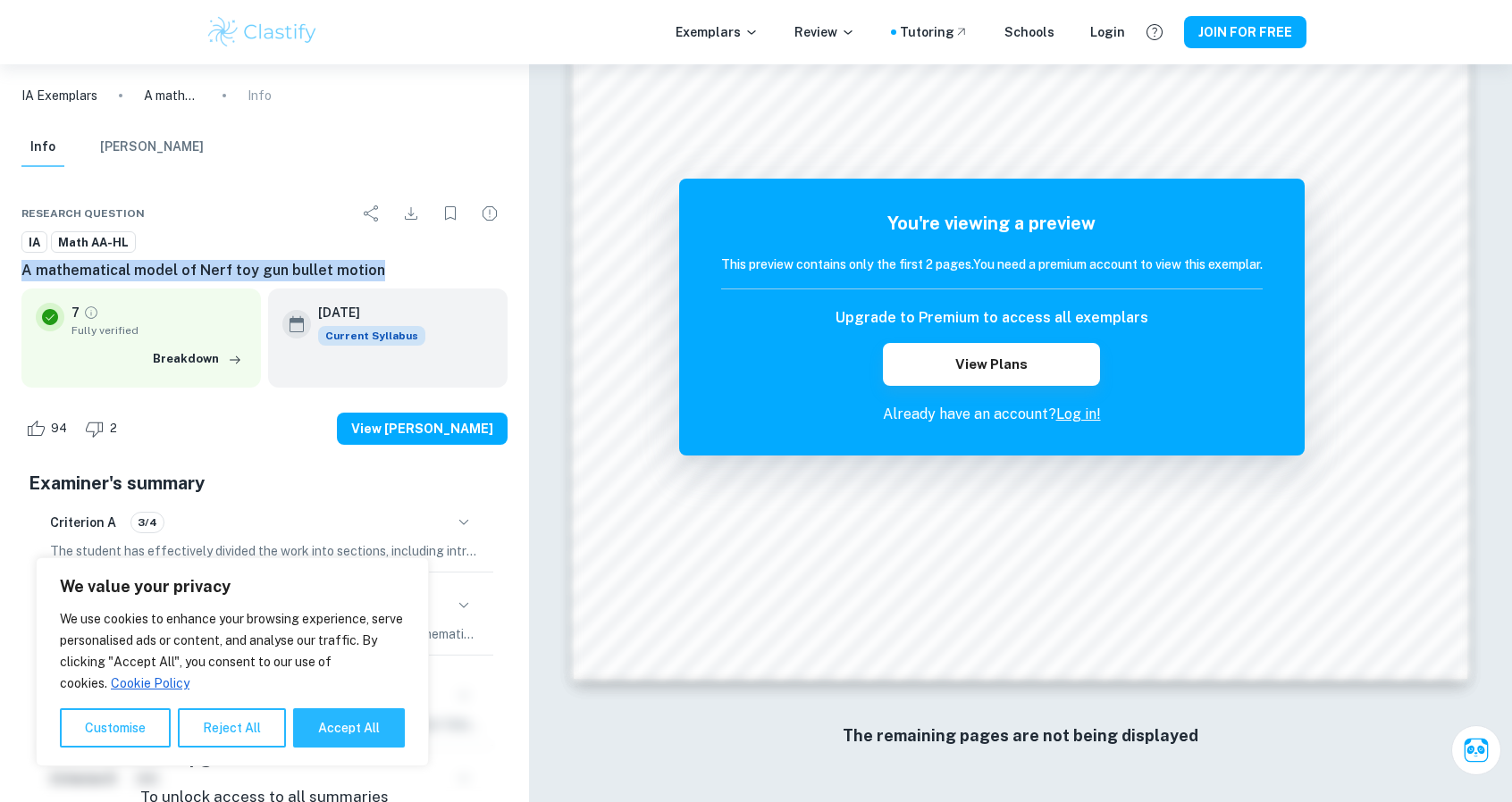
drag, startPoint x: 16, startPoint y: 271, endPoint x: 382, endPoint y: 263, distance: 366.1
click at [382, 263] on div "Research question IA Math AA-HL A mathematical model of Nerf toy gun bullet mot…" at bounding box center [264, 570] width 529 height 793
copy h6 "A mathematical model of Nerf toy gun bullet motion"
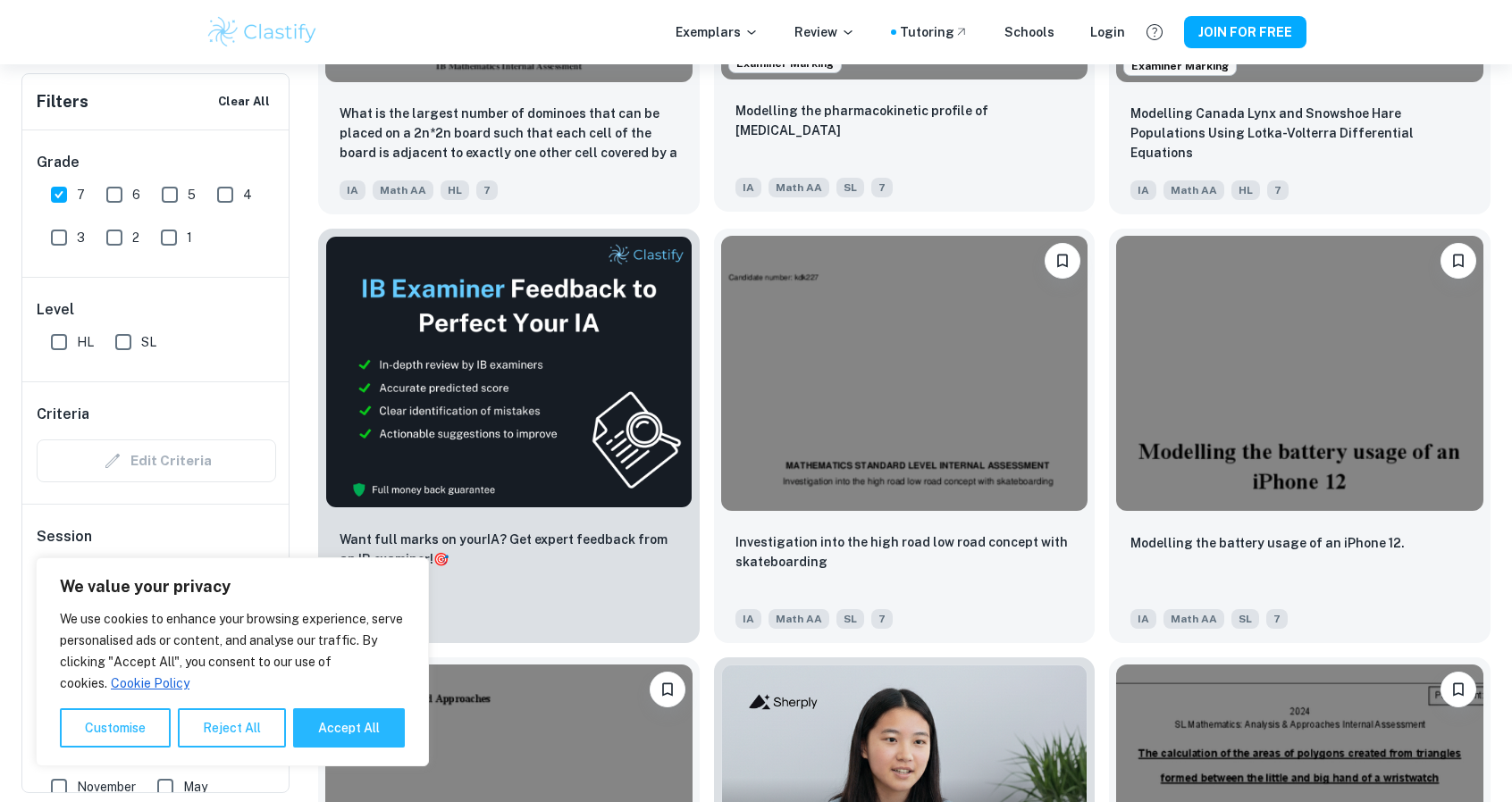
scroll to position [3139, 0]
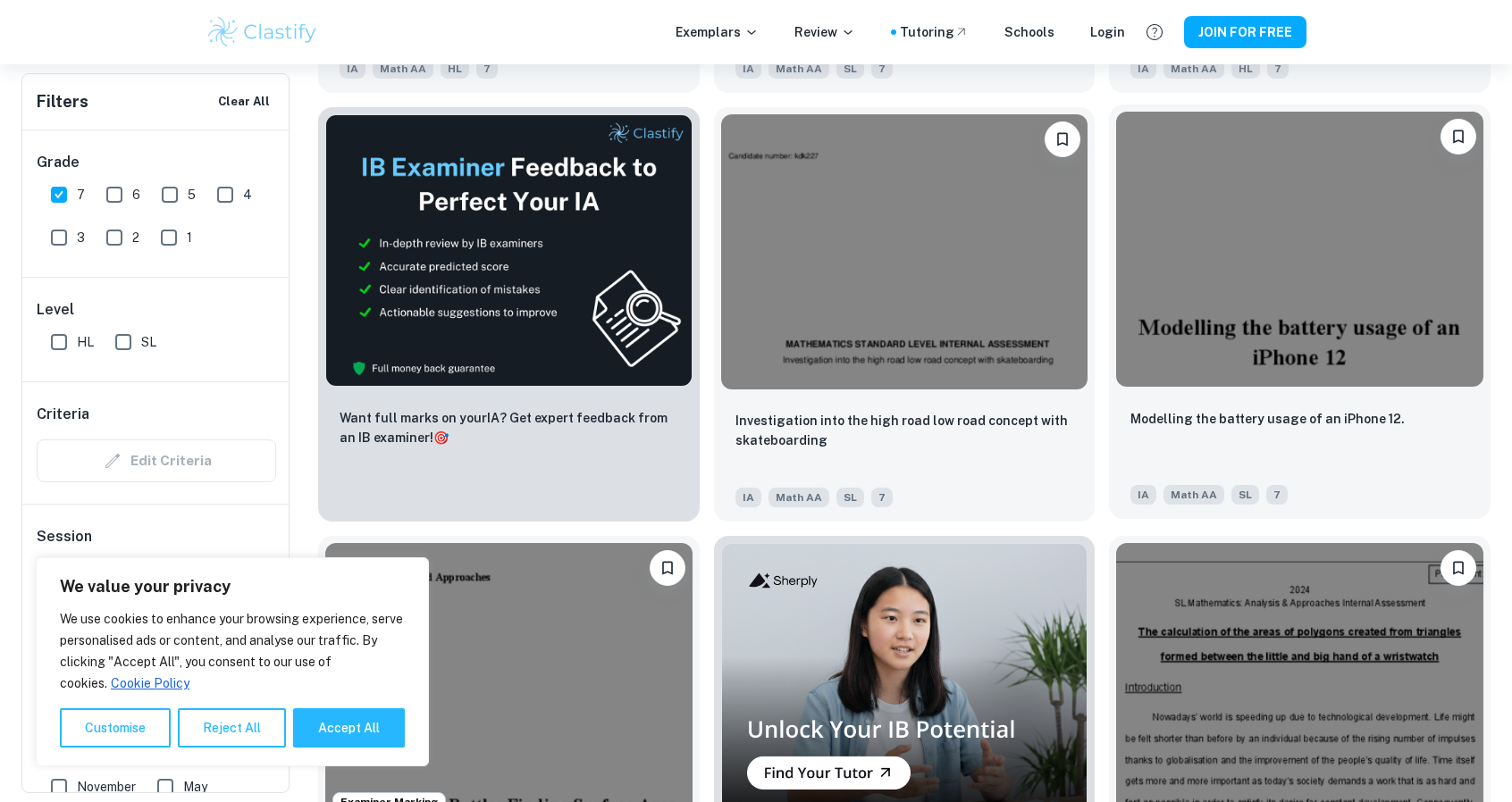
click at [1283, 317] on img at bounding box center [1298, 249] width 367 height 275
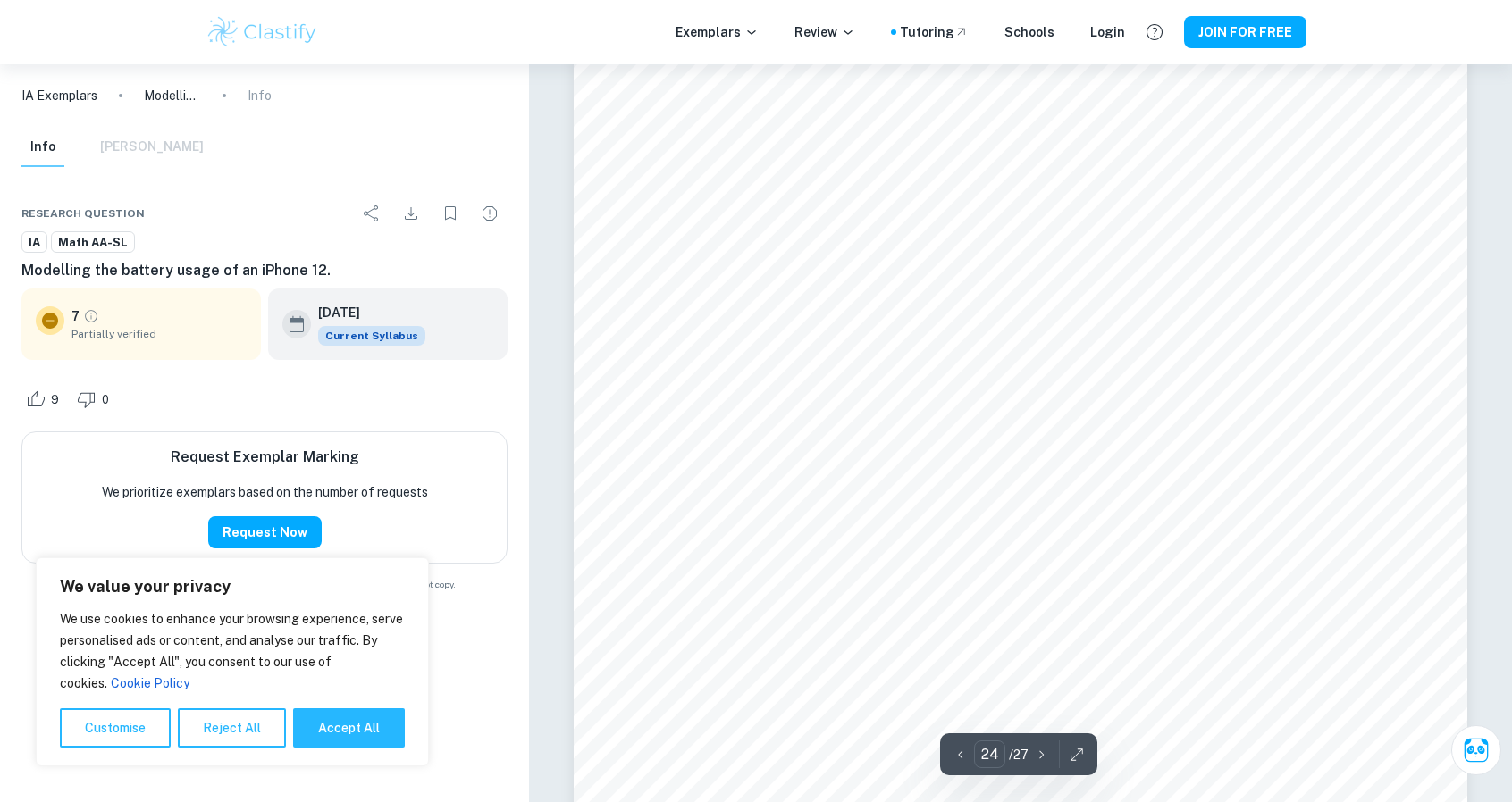
scroll to position [28081, 0]
type input "25"
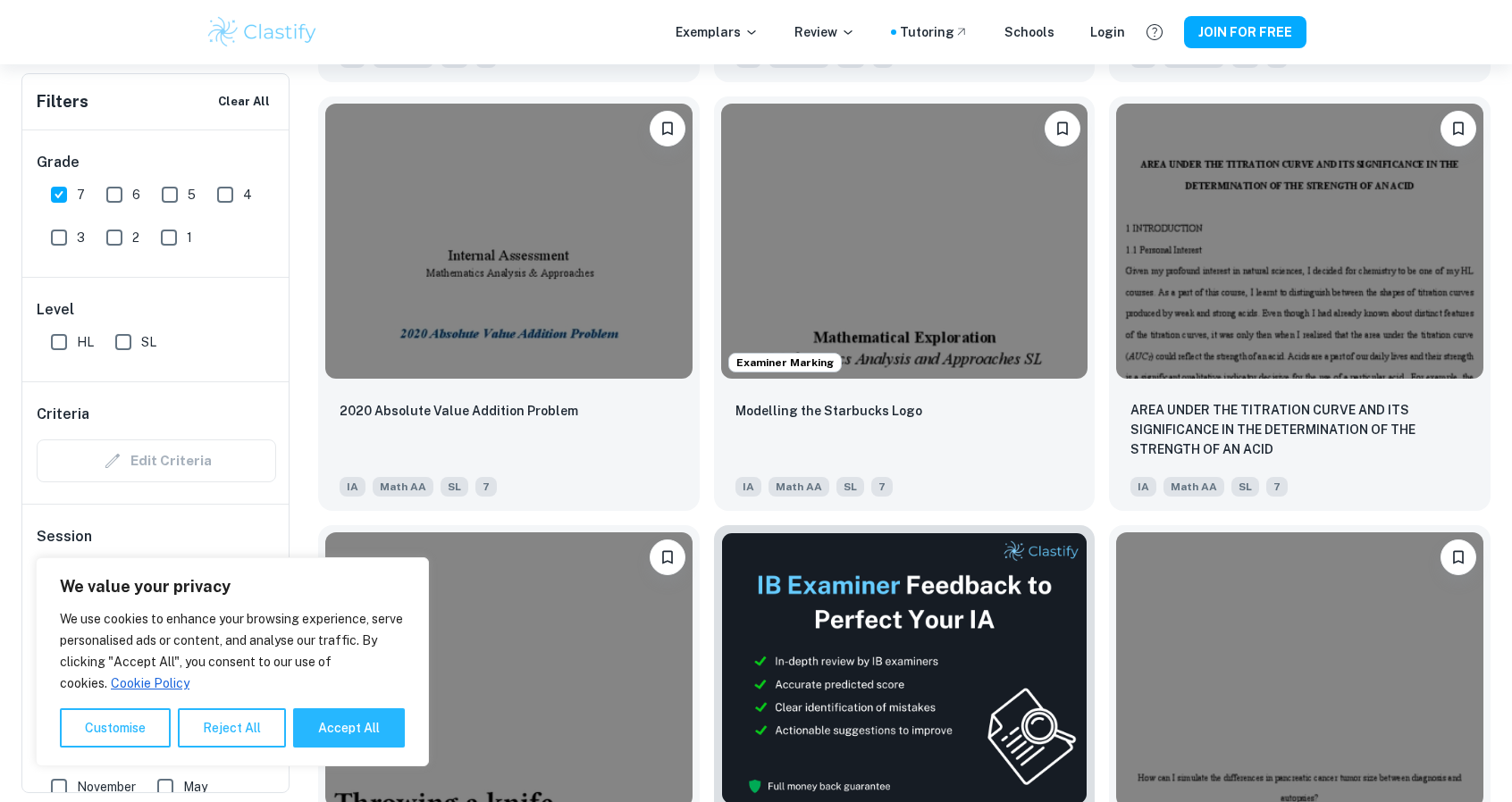
scroll to position [4869, 0]
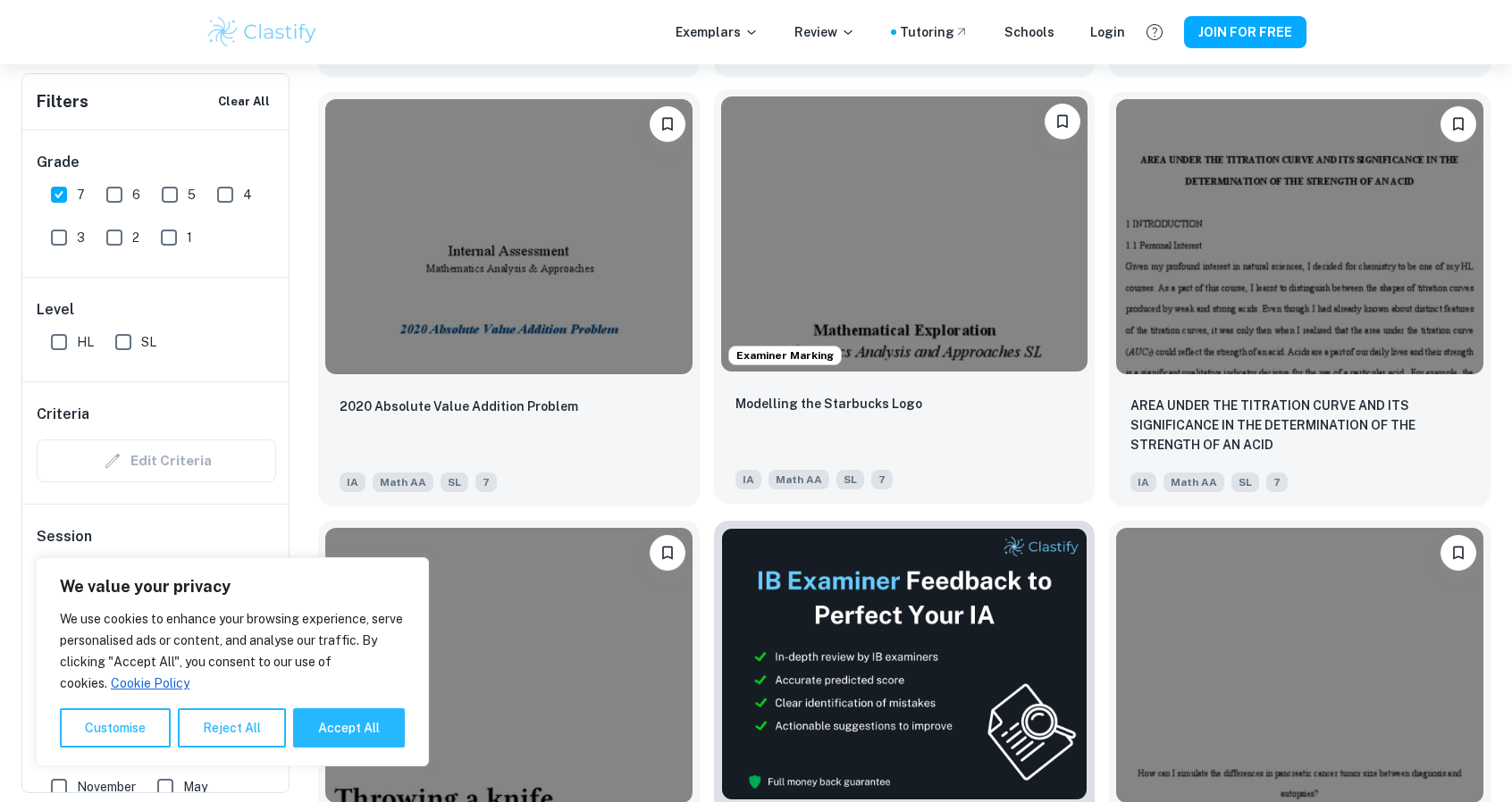
click at [989, 207] on img at bounding box center [904, 234] width 367 height 275
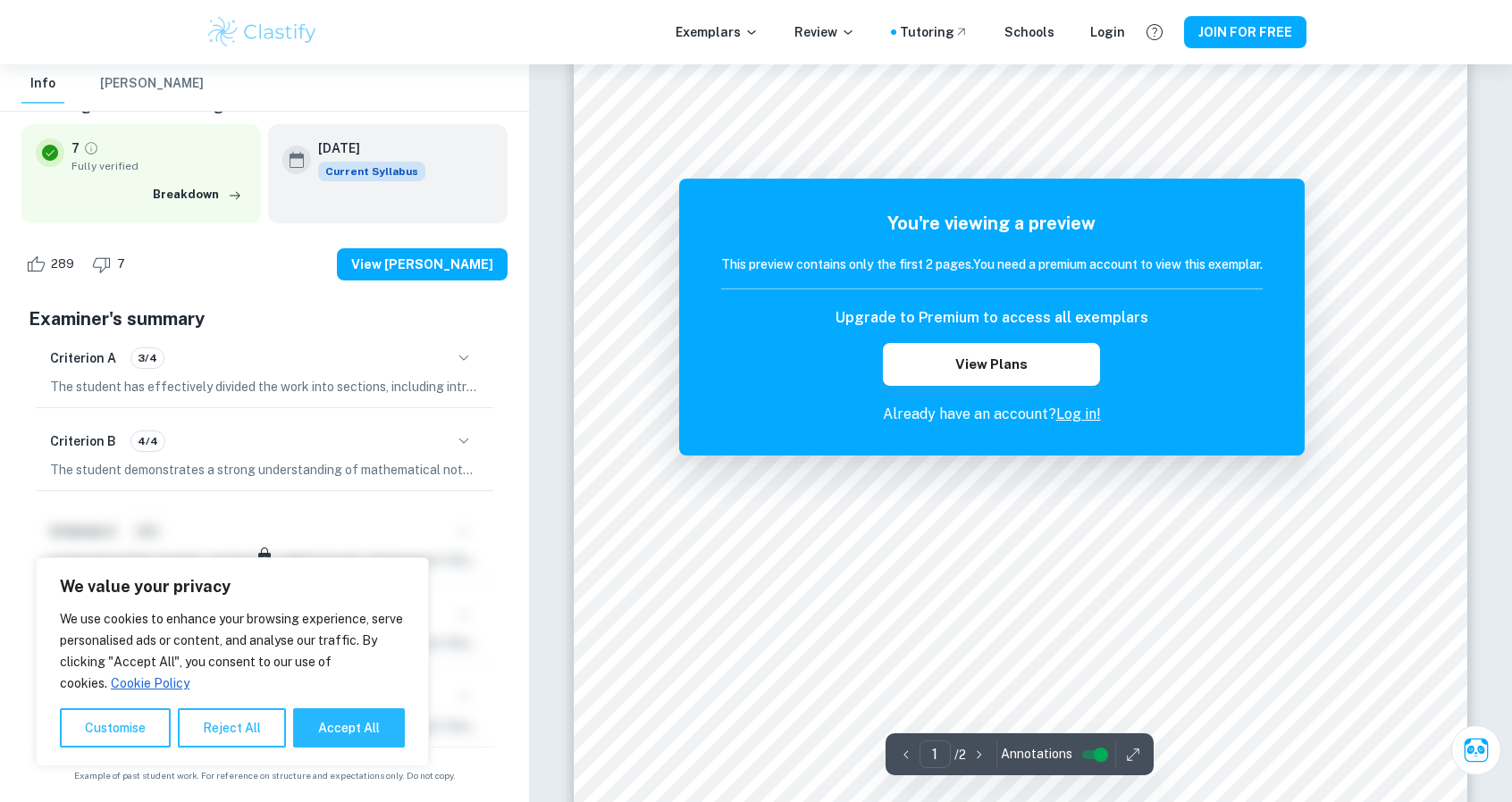
scroll to position [53, 0]
click at [529, 11] on div at bounding box center [529, 11] width 0 height 0
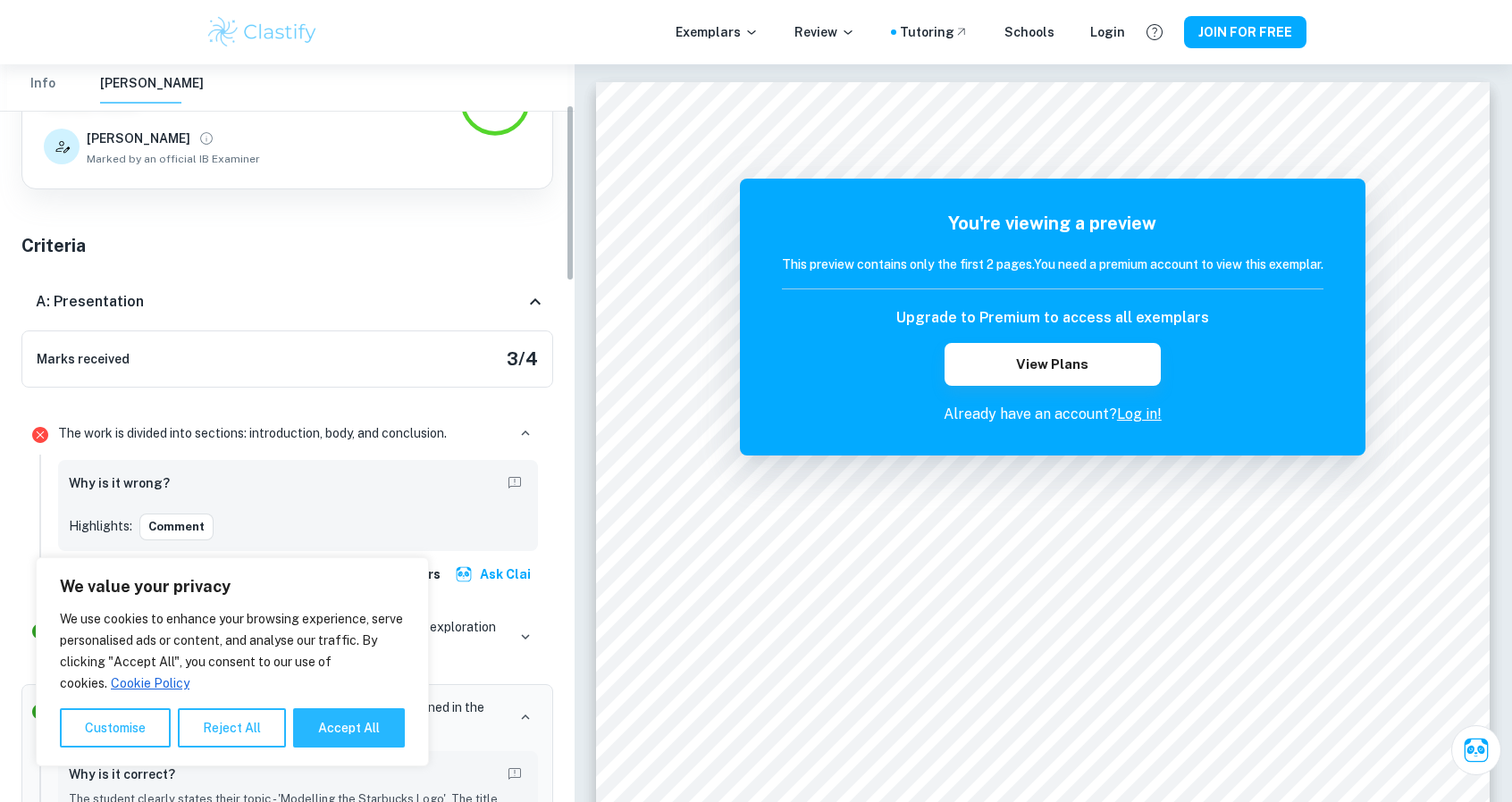
scroll to position [167, 0]
click at [508, 300] on div "A: Presentation" at bounding box center [280, 301] width 488 height 21
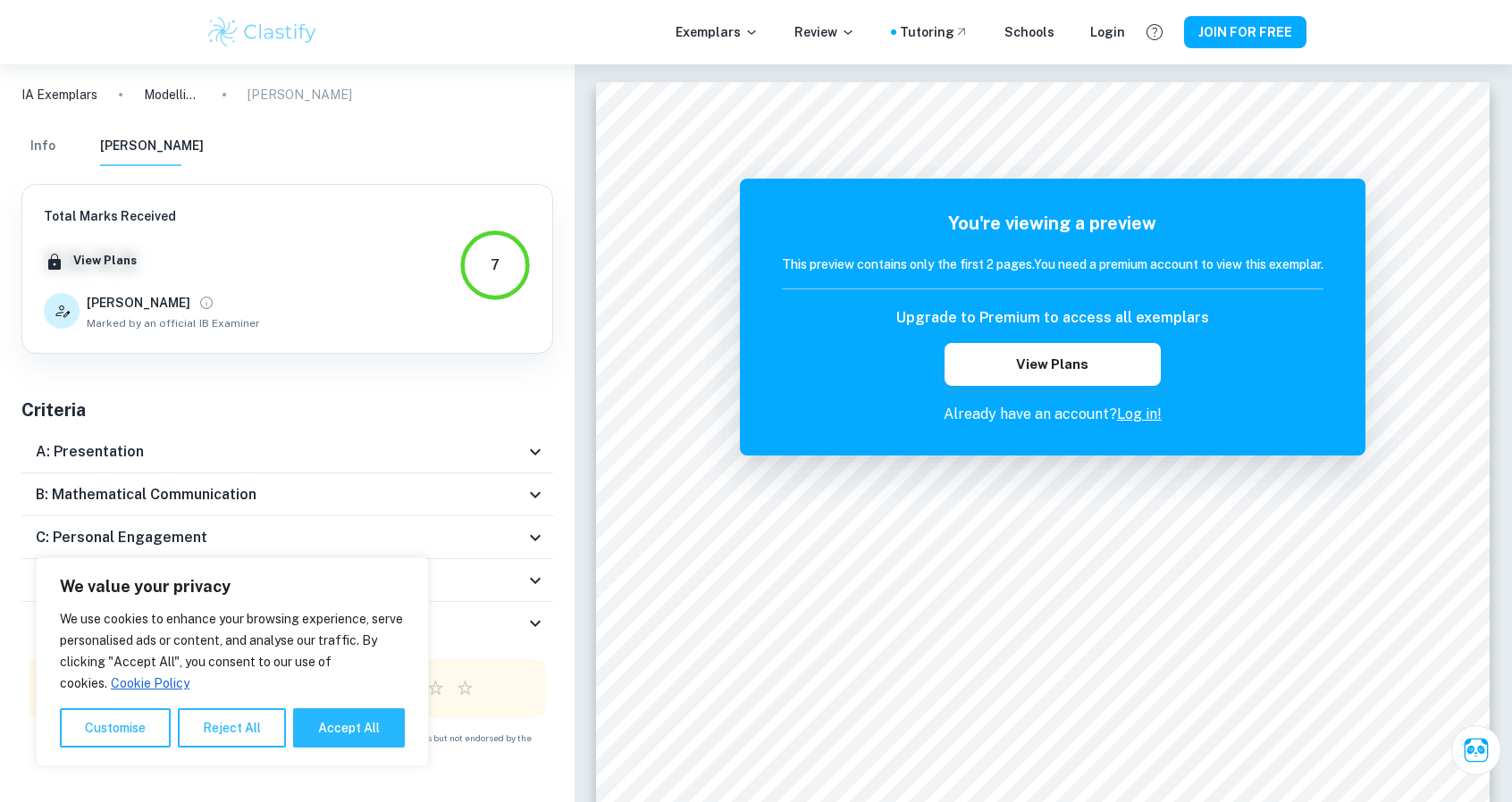
scroll to position [0, 0]
click at [533, 488] on icon at bounding box center [535, 496] width 21 height 21
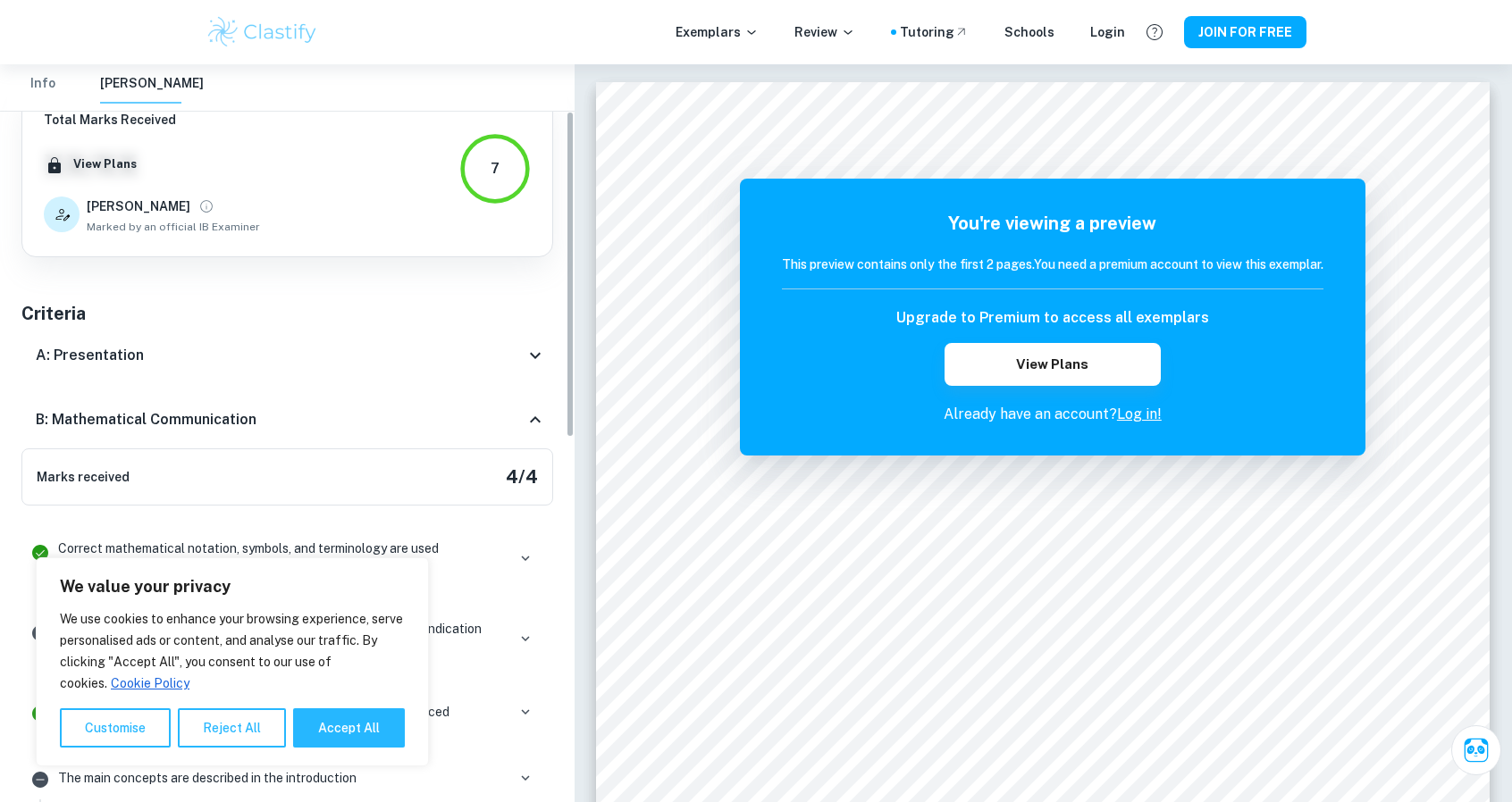
scroll to position [105, 0]
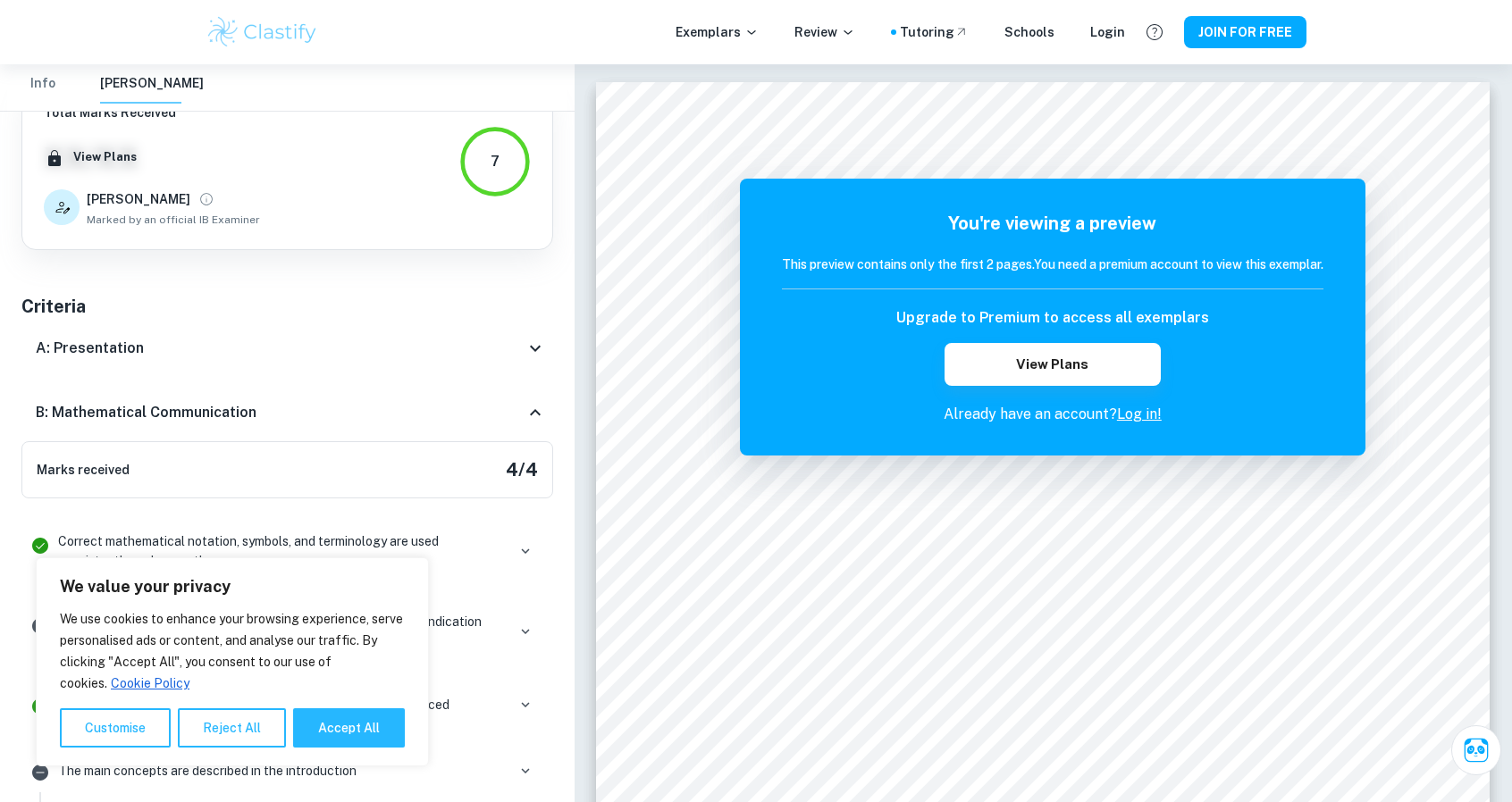
click at [527, 397] on div "B: Mathematical Communication" at bounding box center [286, 412] width 531 height 57
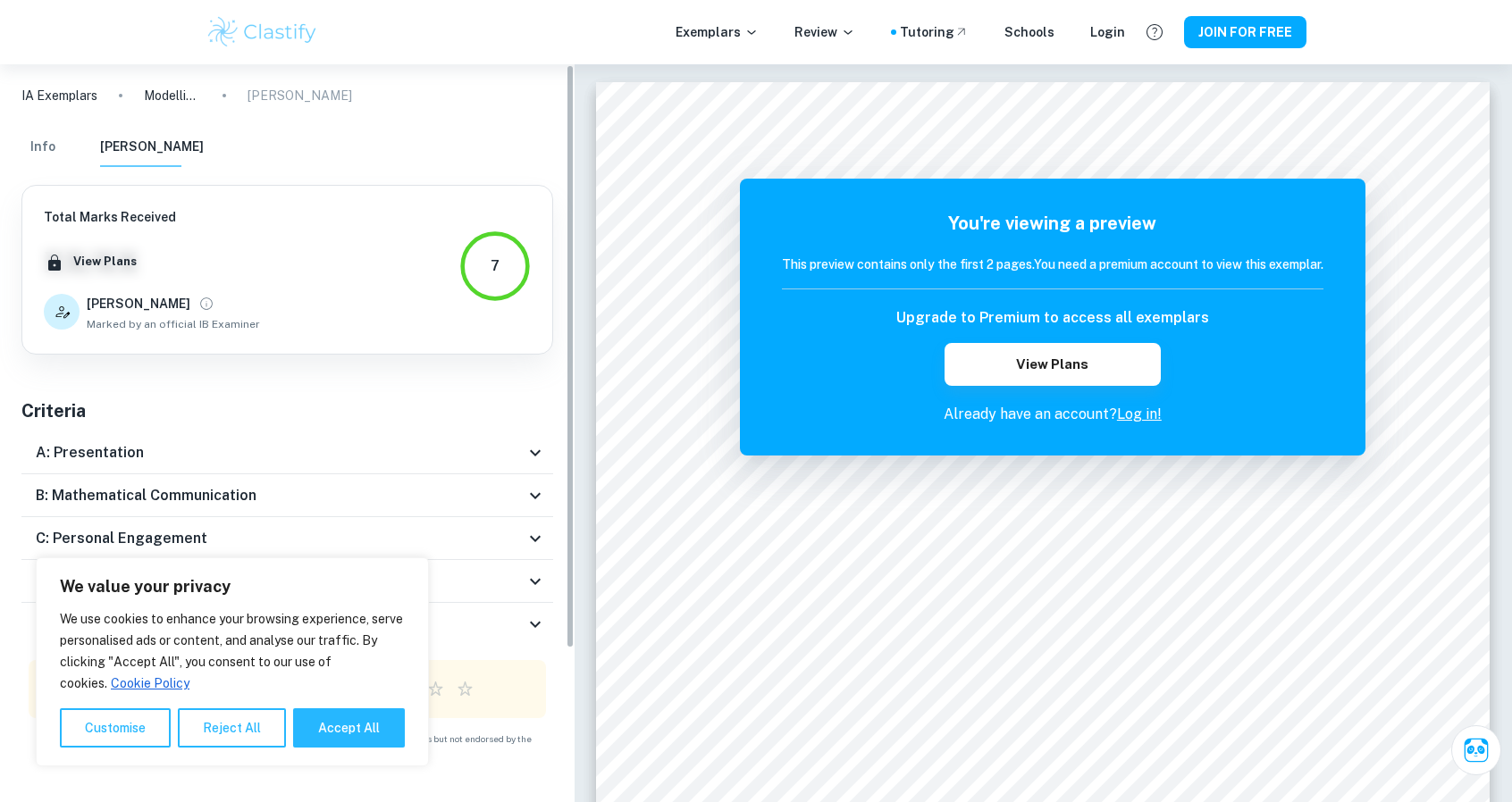
scroll to position [0, 0]
click at [534, 537] on icon at bounding box center [535, 538] width 21 height 21
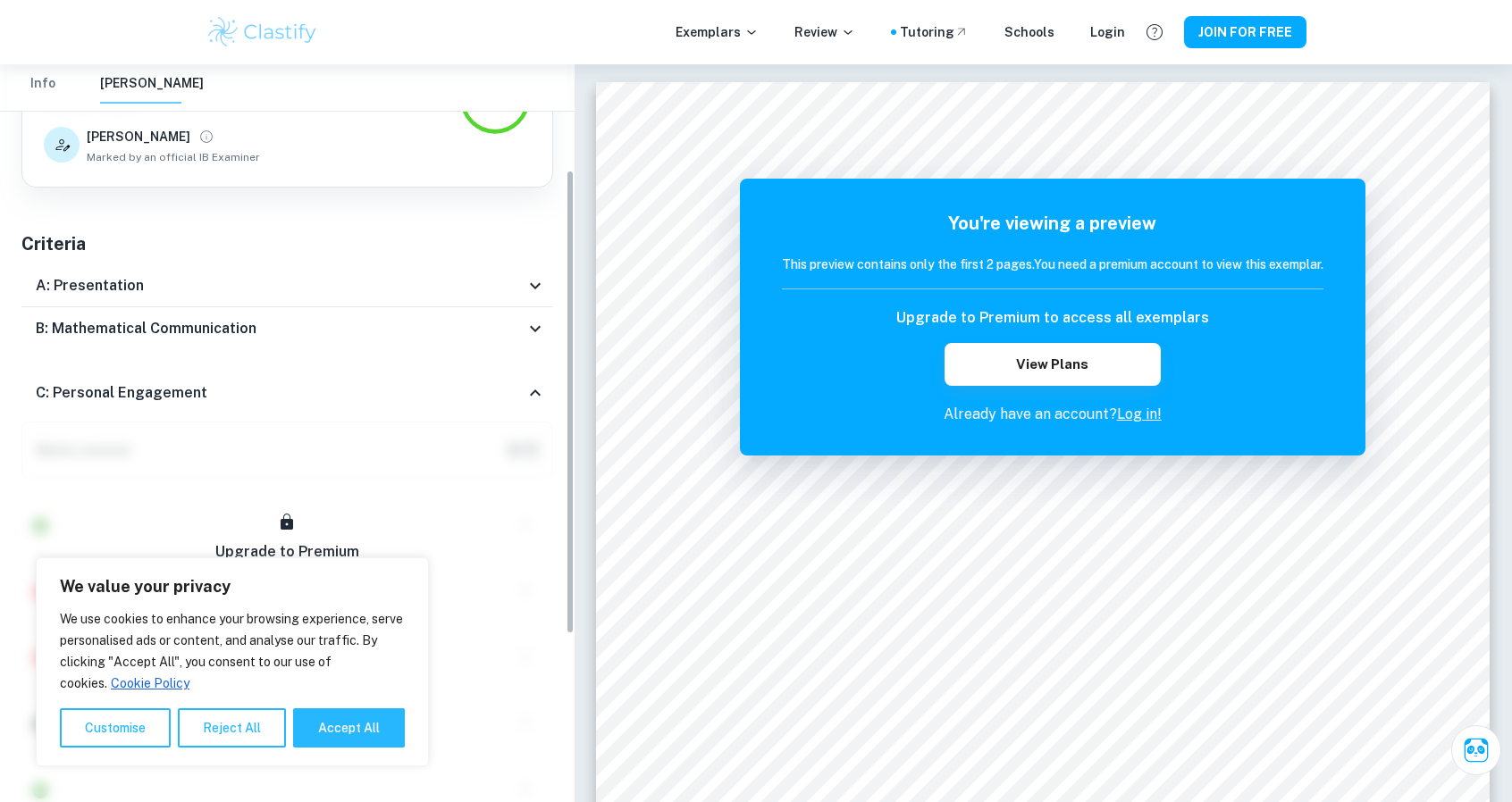
scroll to position [167, 0]
click at [535, 390] on icon at bounding box center [535, 392] width 21 height 21
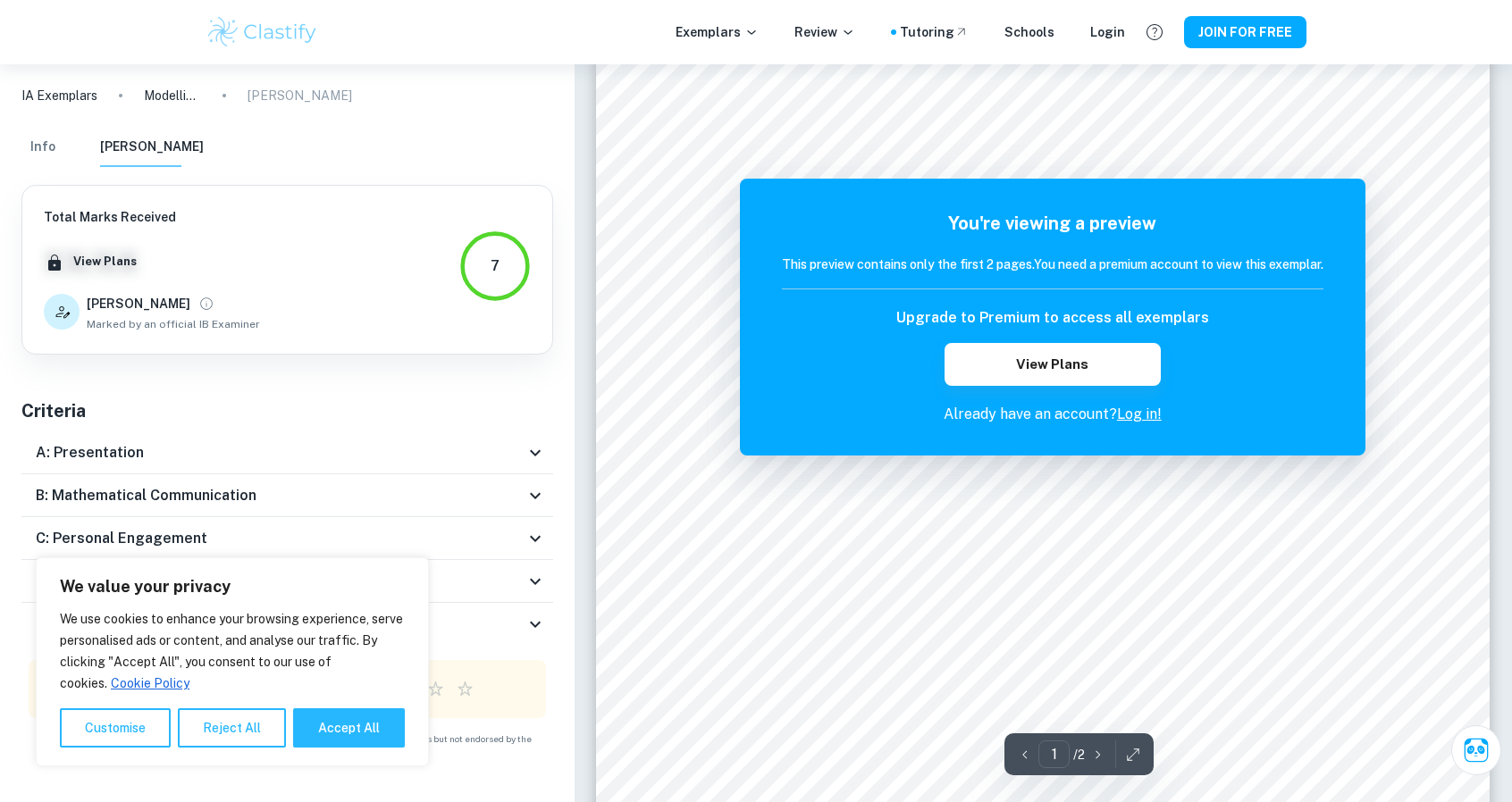
scroll to position [407, 0]
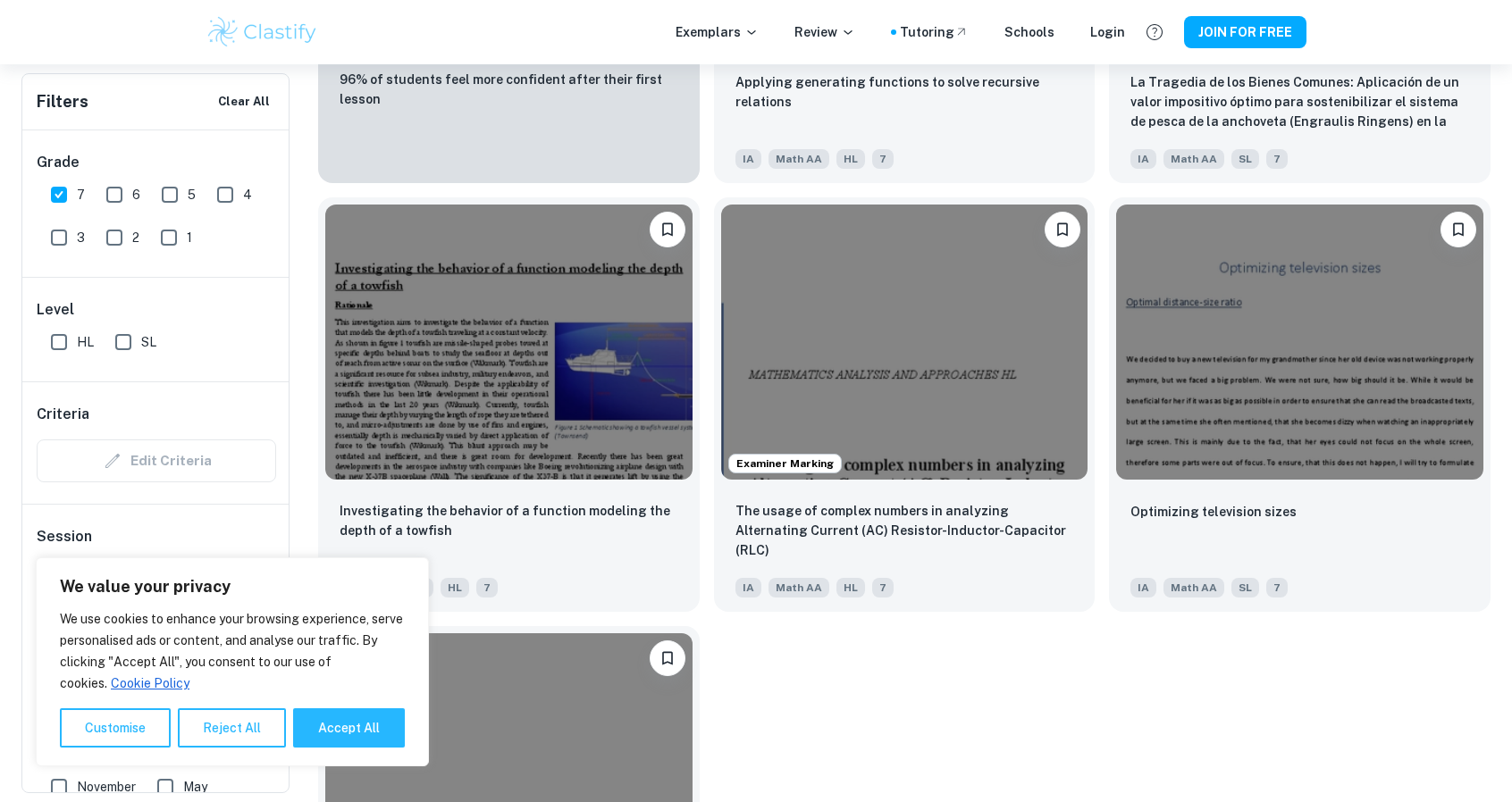
scroll to position [8878, 0]
